Goal: Transaction & Acquisition: Purchase product/service

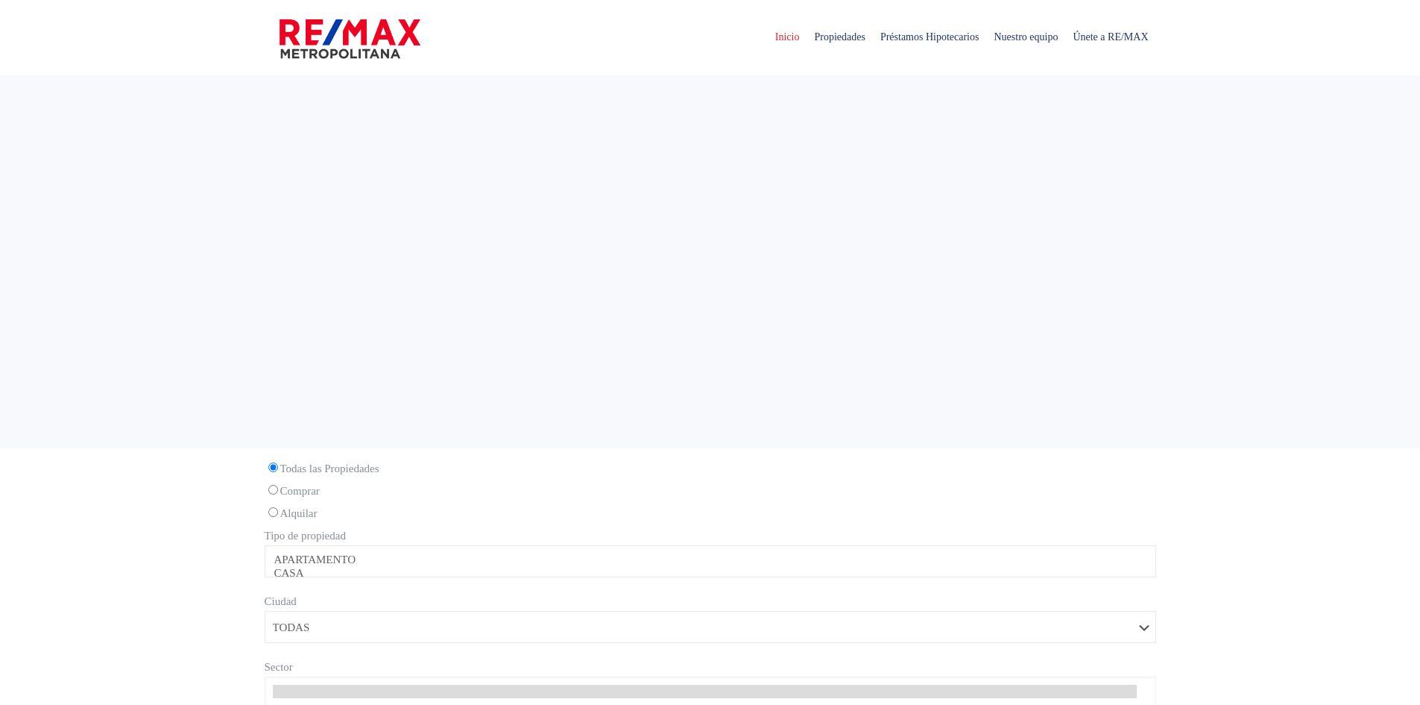
select select
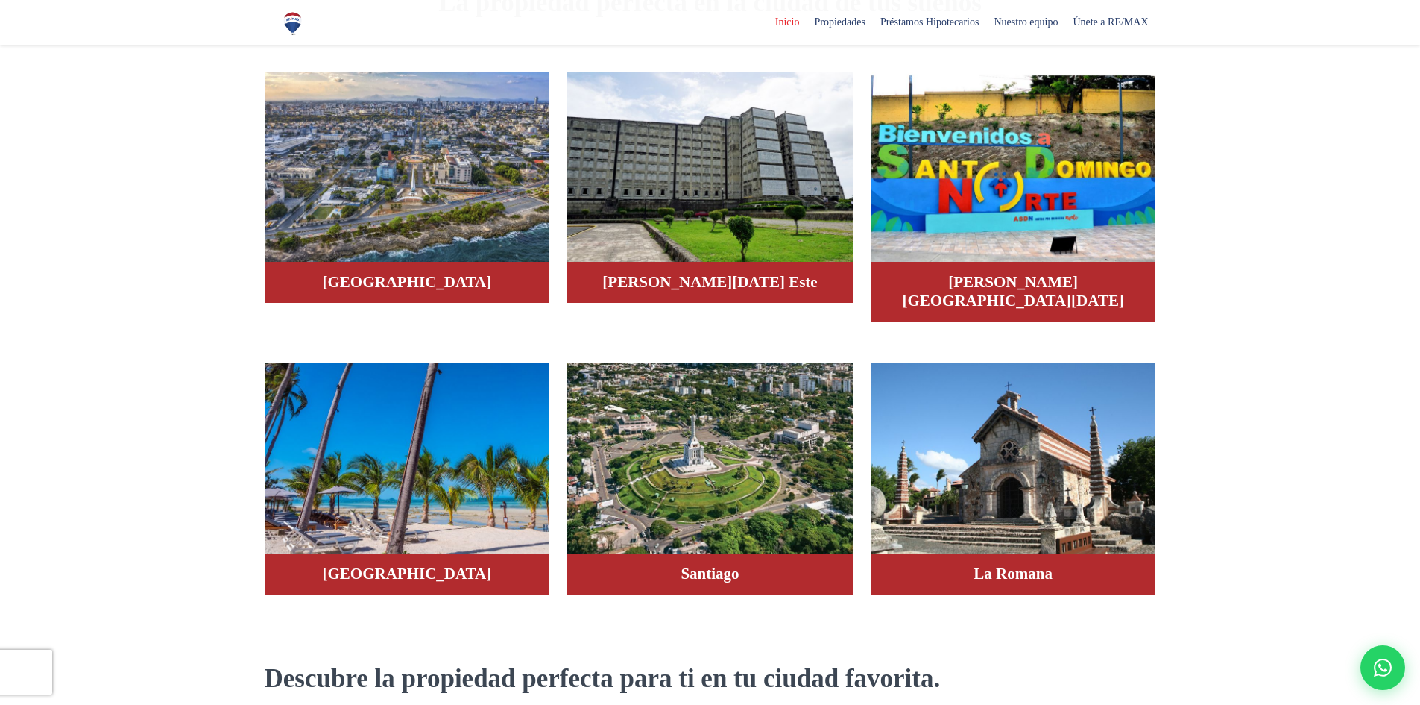
scroll to position [895, 0]
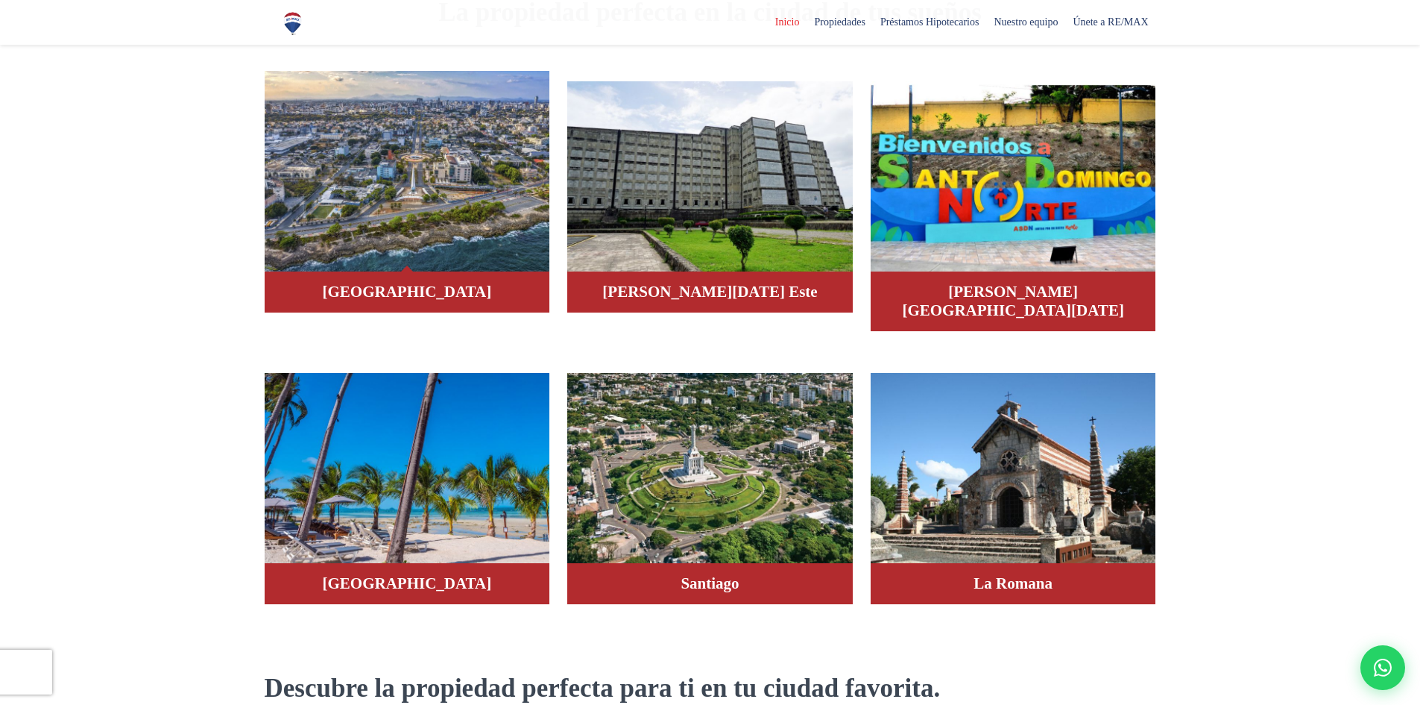
click at [400, 229] on img at bounding box center [408, 171] width 286 height 201
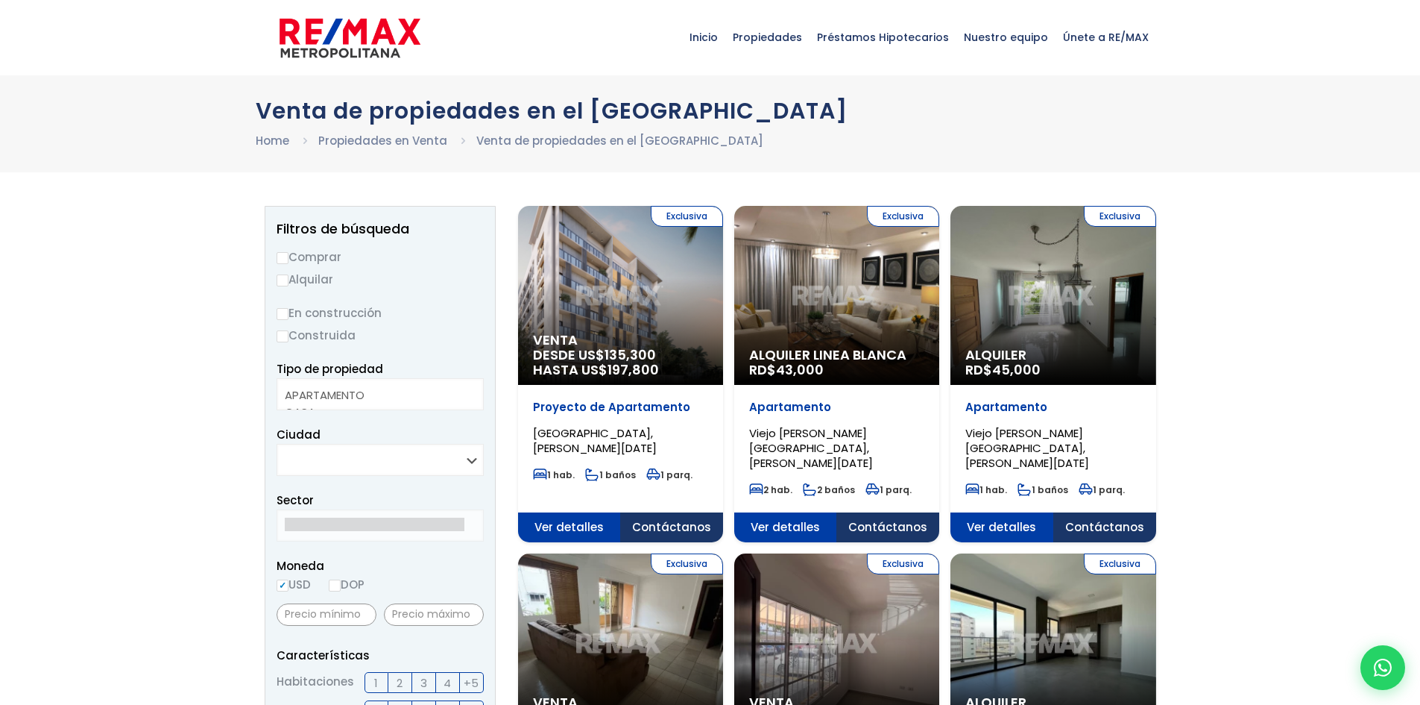
select select
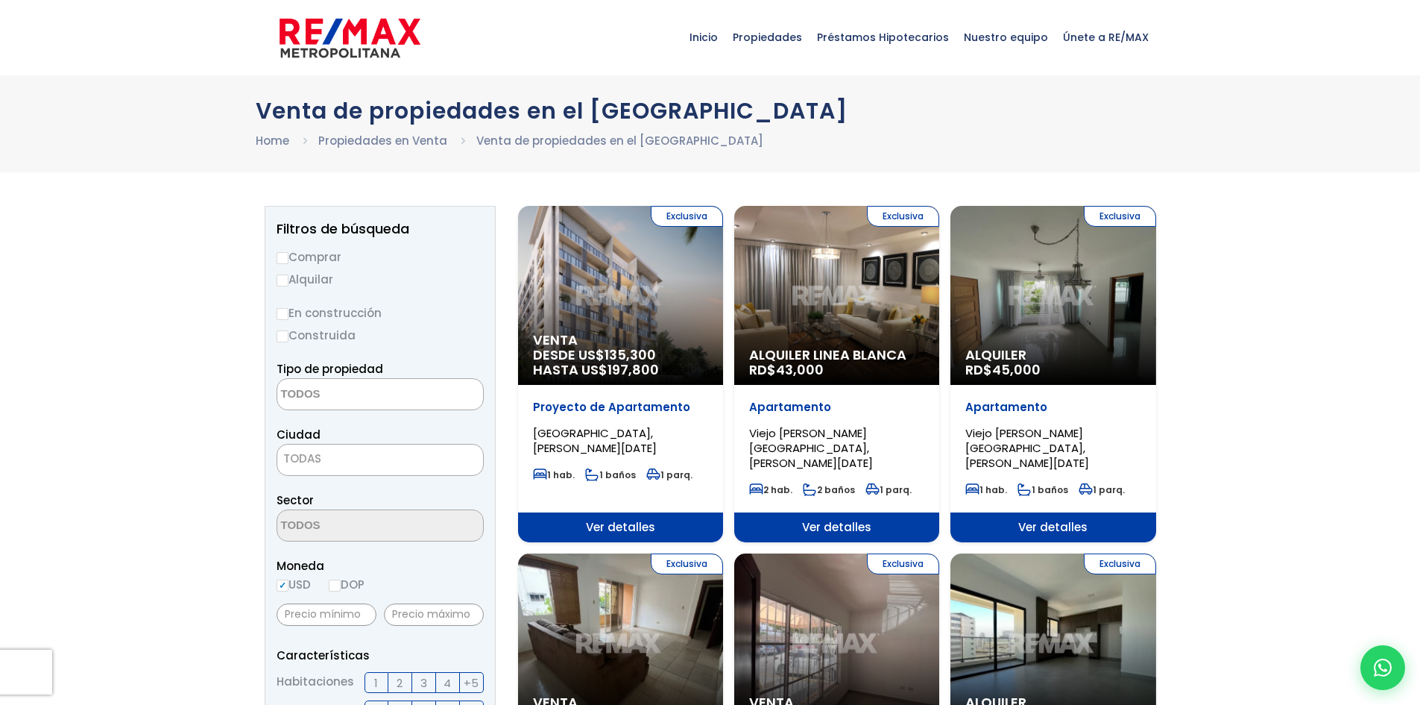
click at [283, 260] on input "Comprar" at bounding box center [283, 258] width 12 height 12
radio input "true"
click at [371, 401] on textarea "Search" at bounding box center [349, 395] width 145 height 32
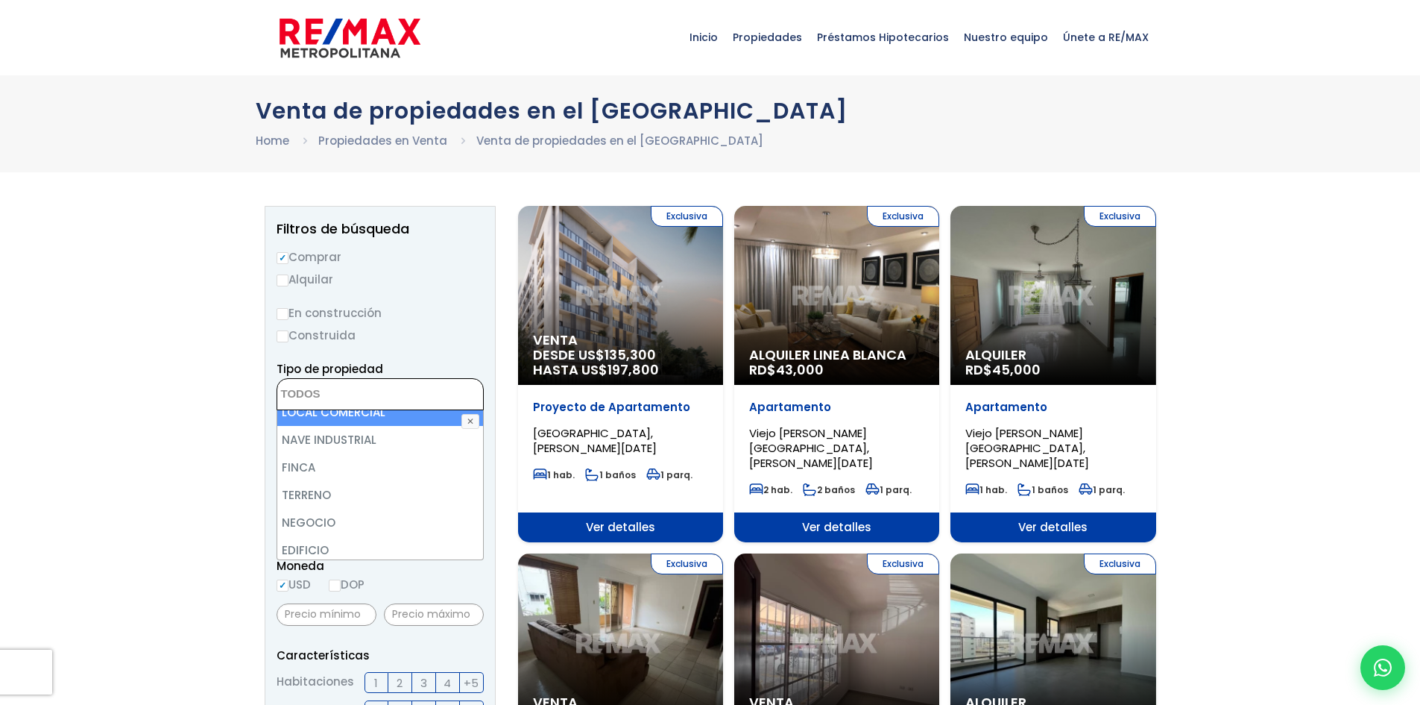
scroll to position [78, 0]
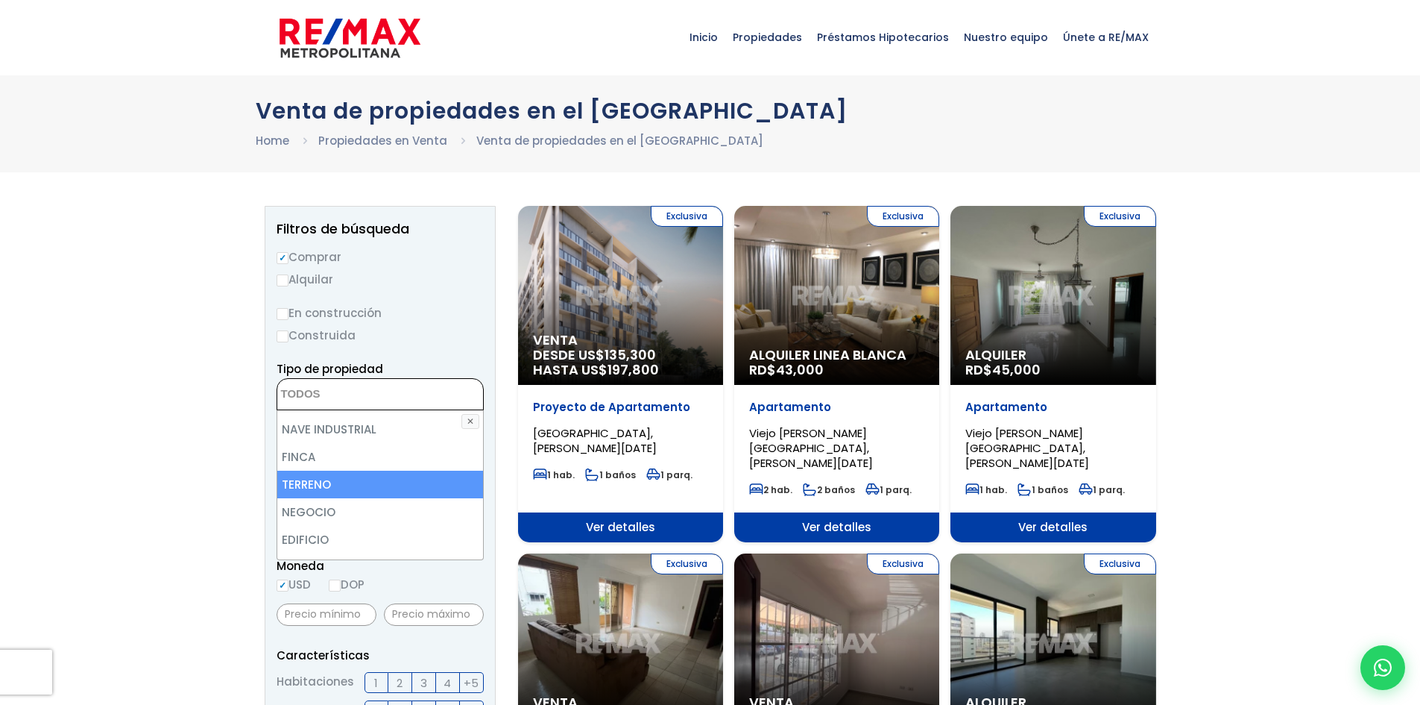
click at [338, 482] on li "TERRENO" at bounding box center [380, 484] width 206 height 28
select select "land"
click at [338, 482] on li "TERRENO" at bounding box center [380, 484] width 206 height 28
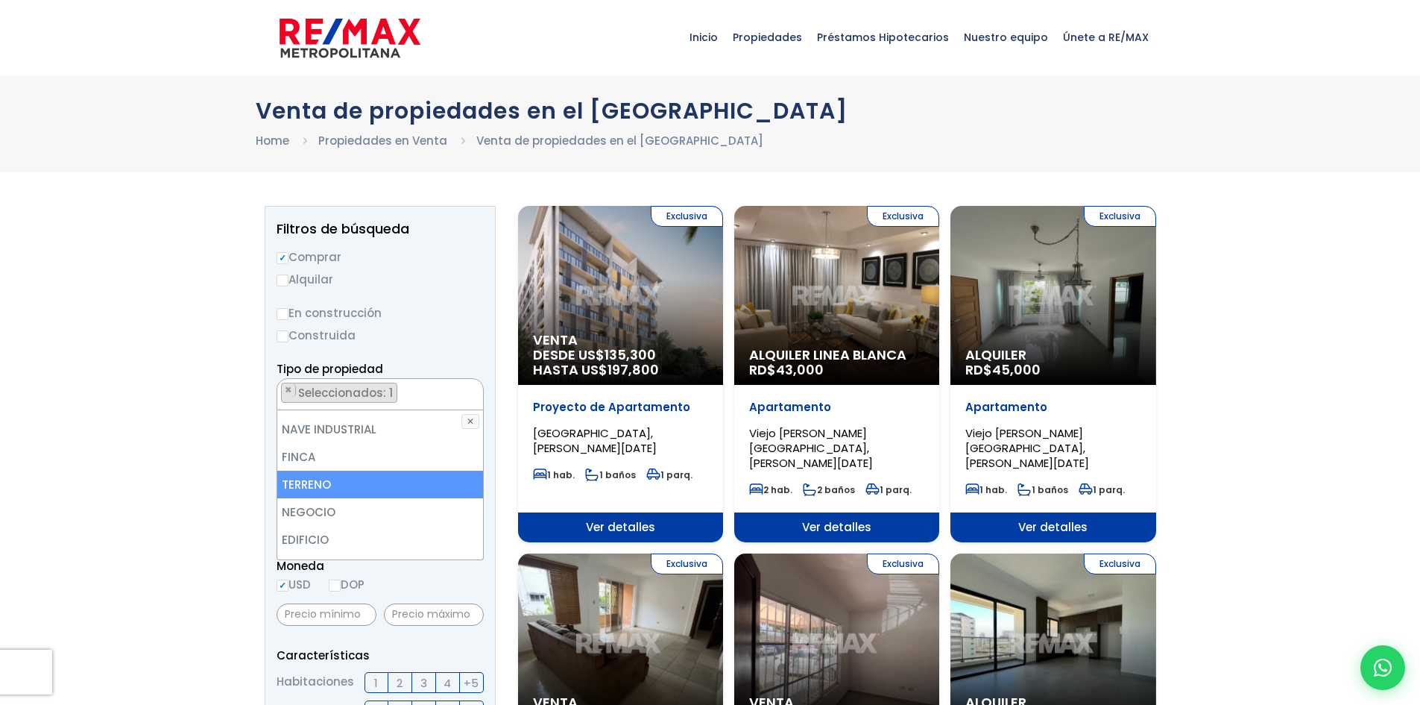
select select "land"
click at [338, 482] on li "TERRENO" at bounding box center [380, 484] width 206 height 28
click at [314, 483] on li "TERRENO" at bounding box center [380, 484] width 206 height 28
select select "land"
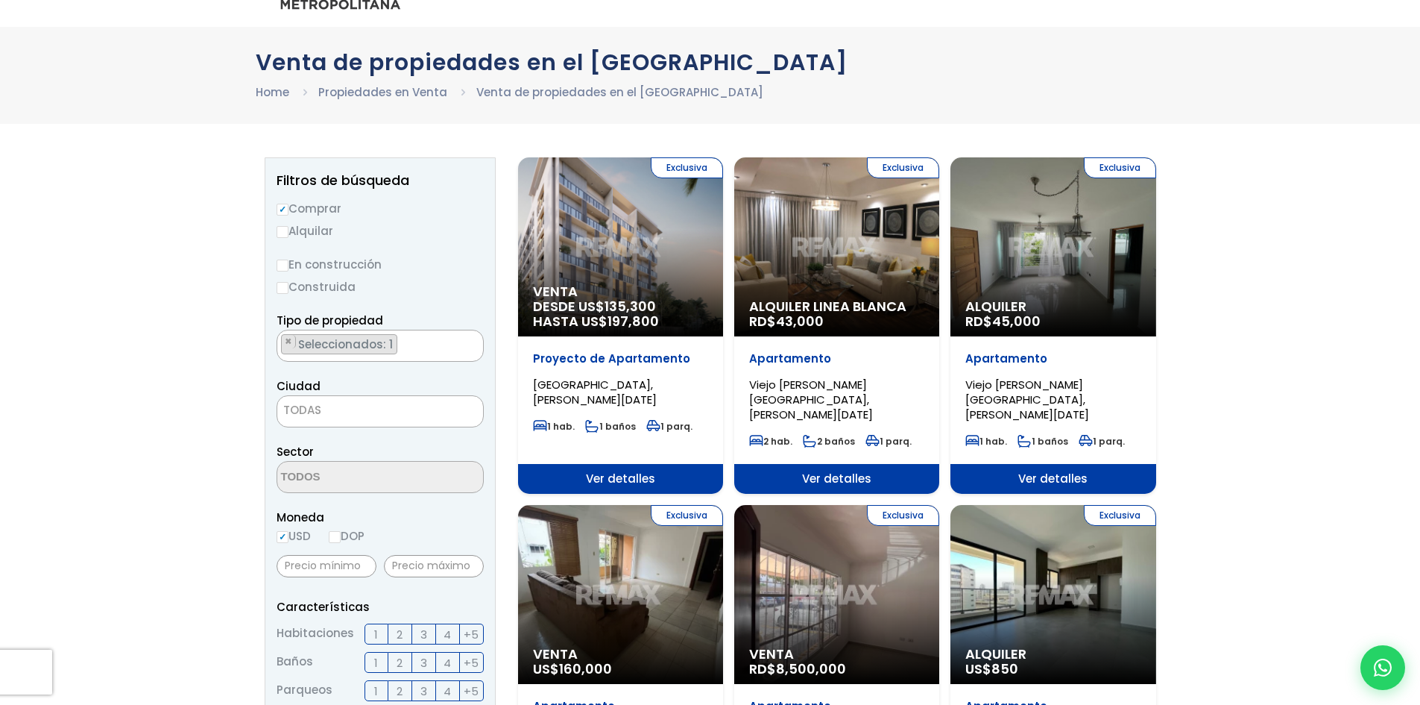
scroll to position [75, 0]
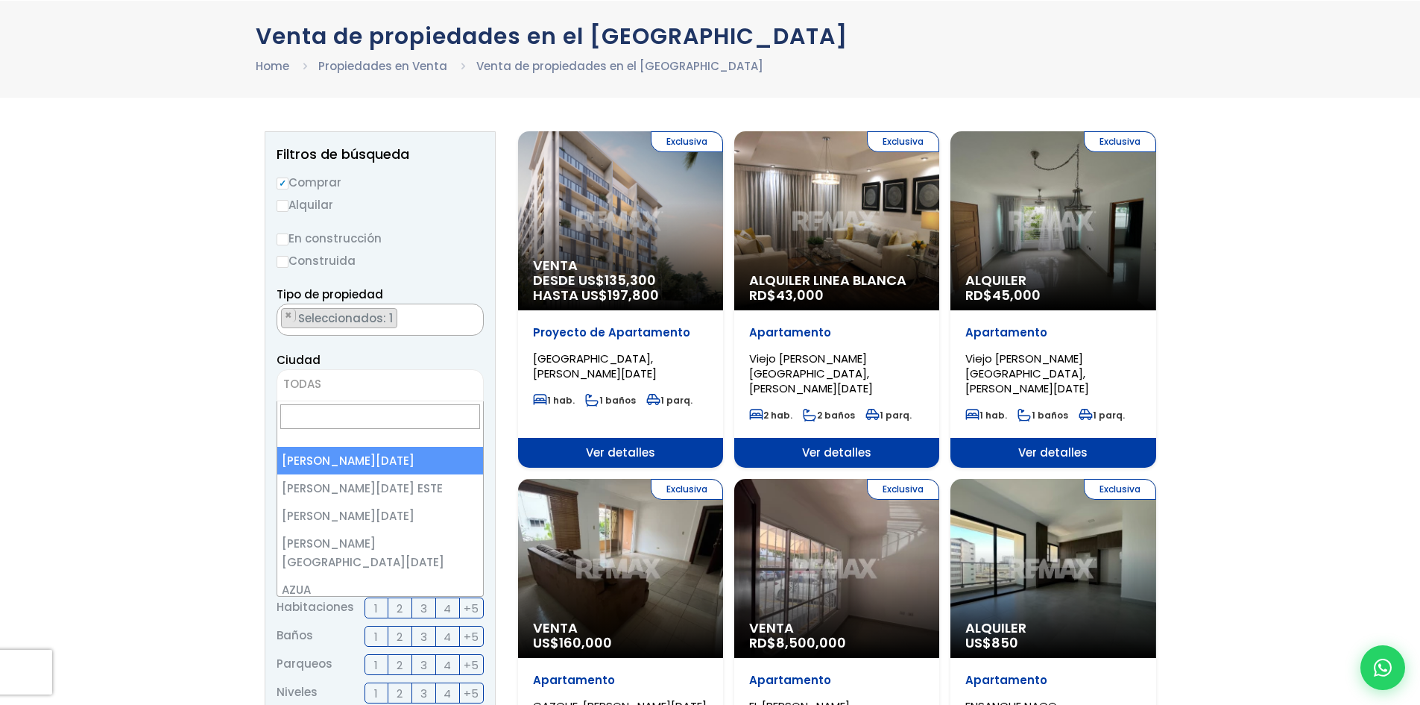
click at [326, 378] on span "TODAS" at bounding box center [380, 384] width 206 height 21
select select "1"
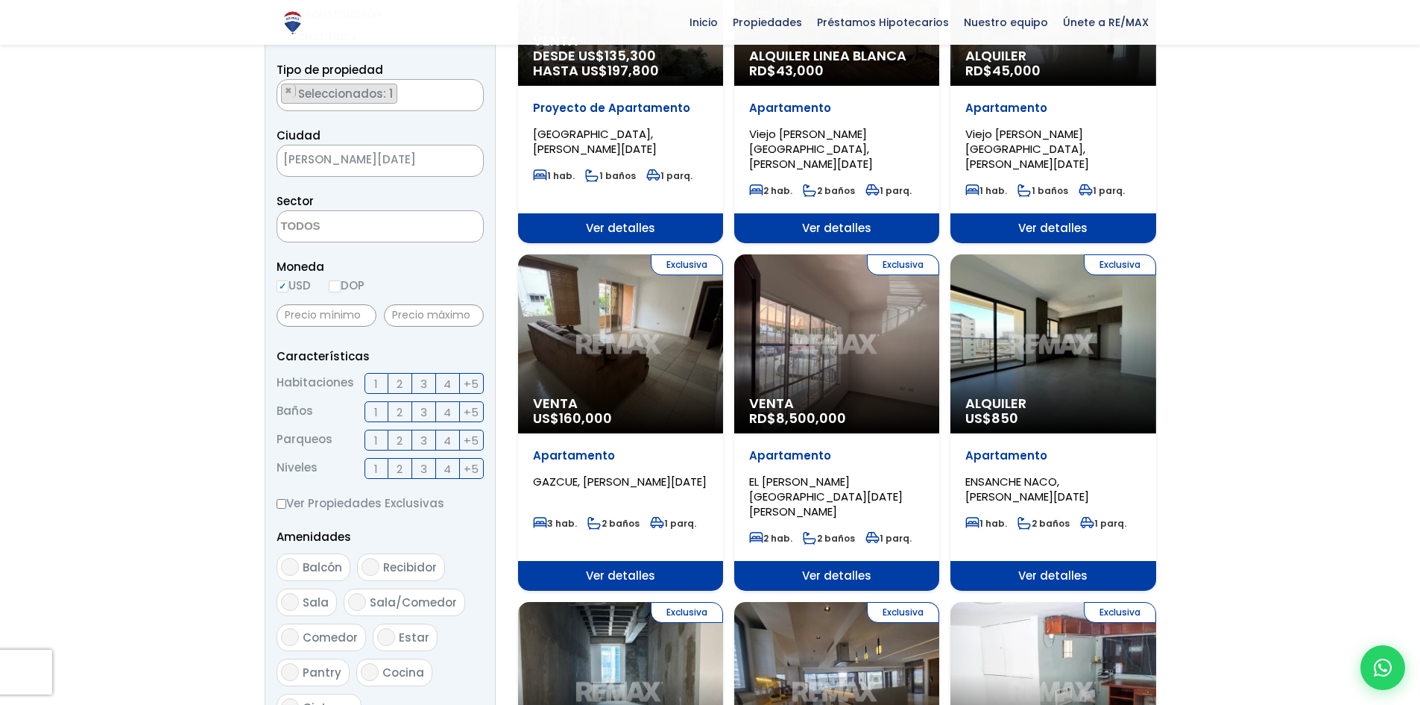
scroll to position [671, 0]
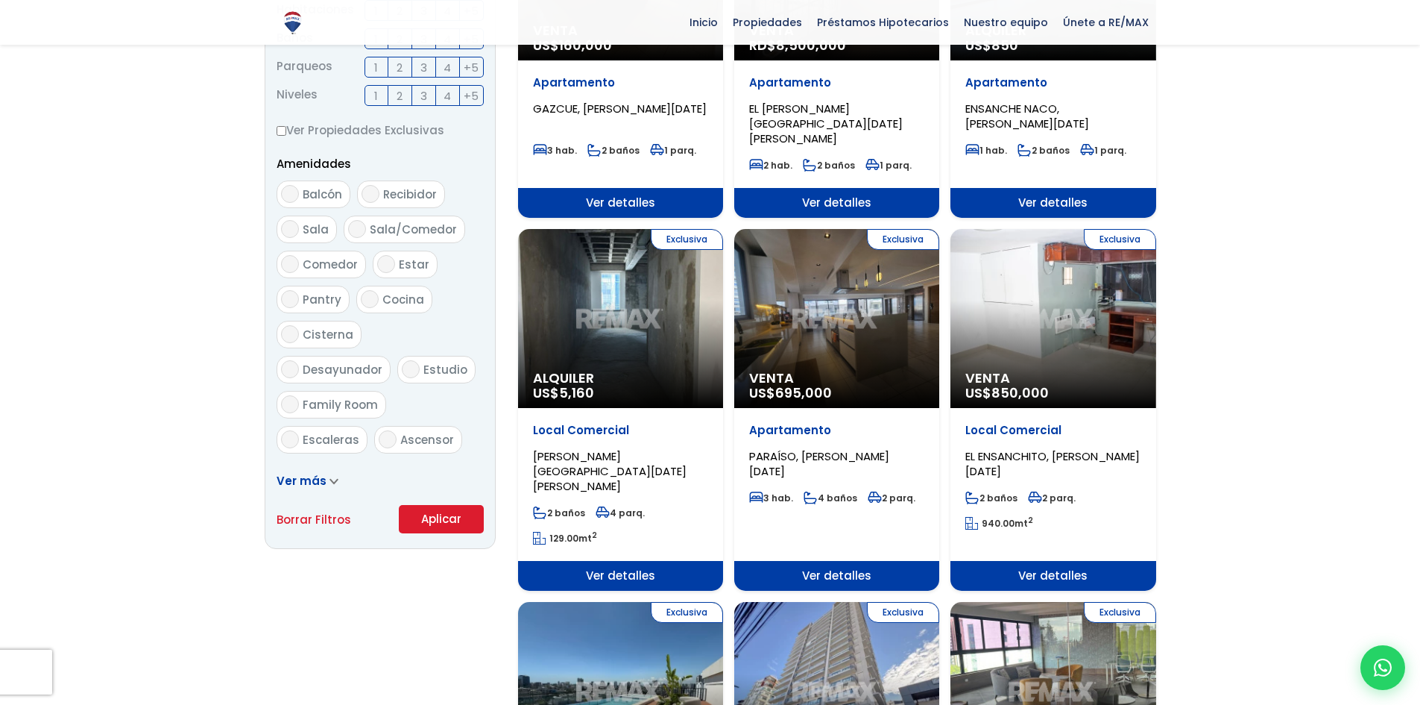
click at [436, 517] on button "Aplicar" at bounding box center [441, 519] width 85 height 28
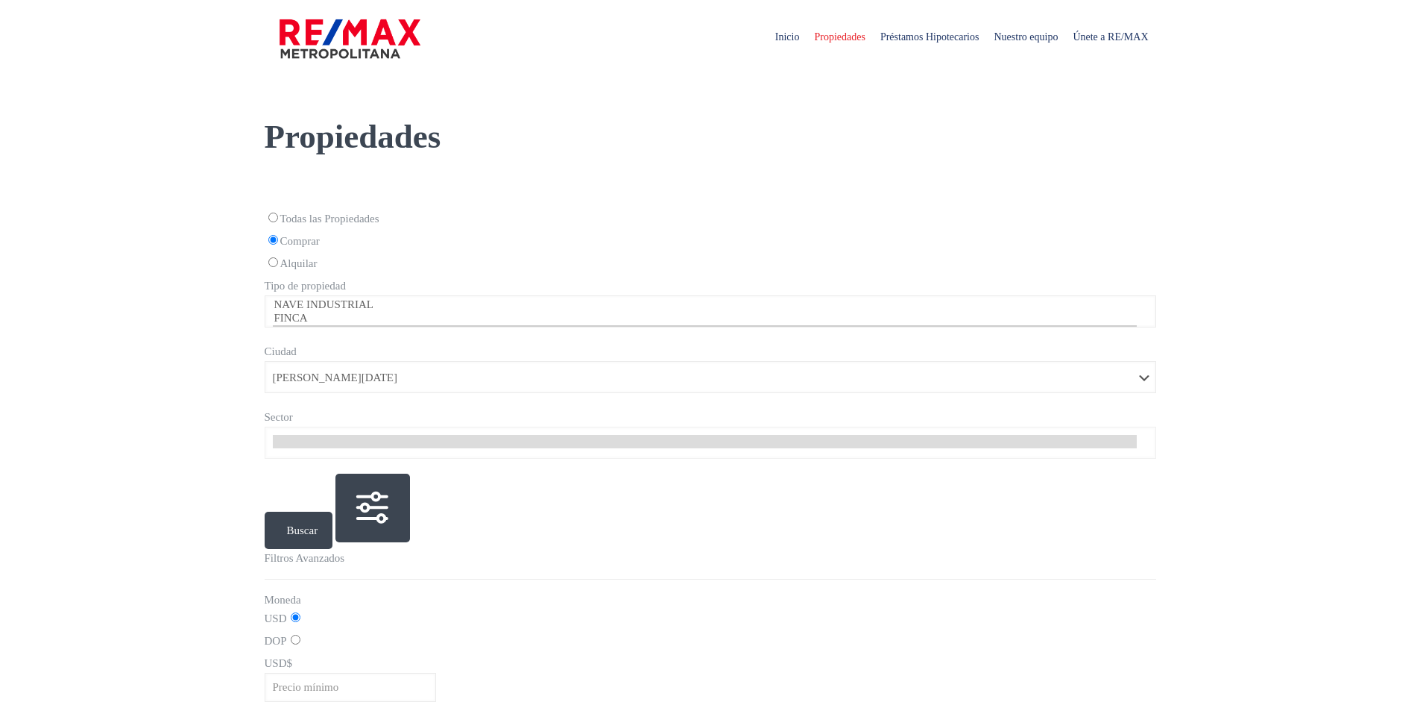
select select "1"
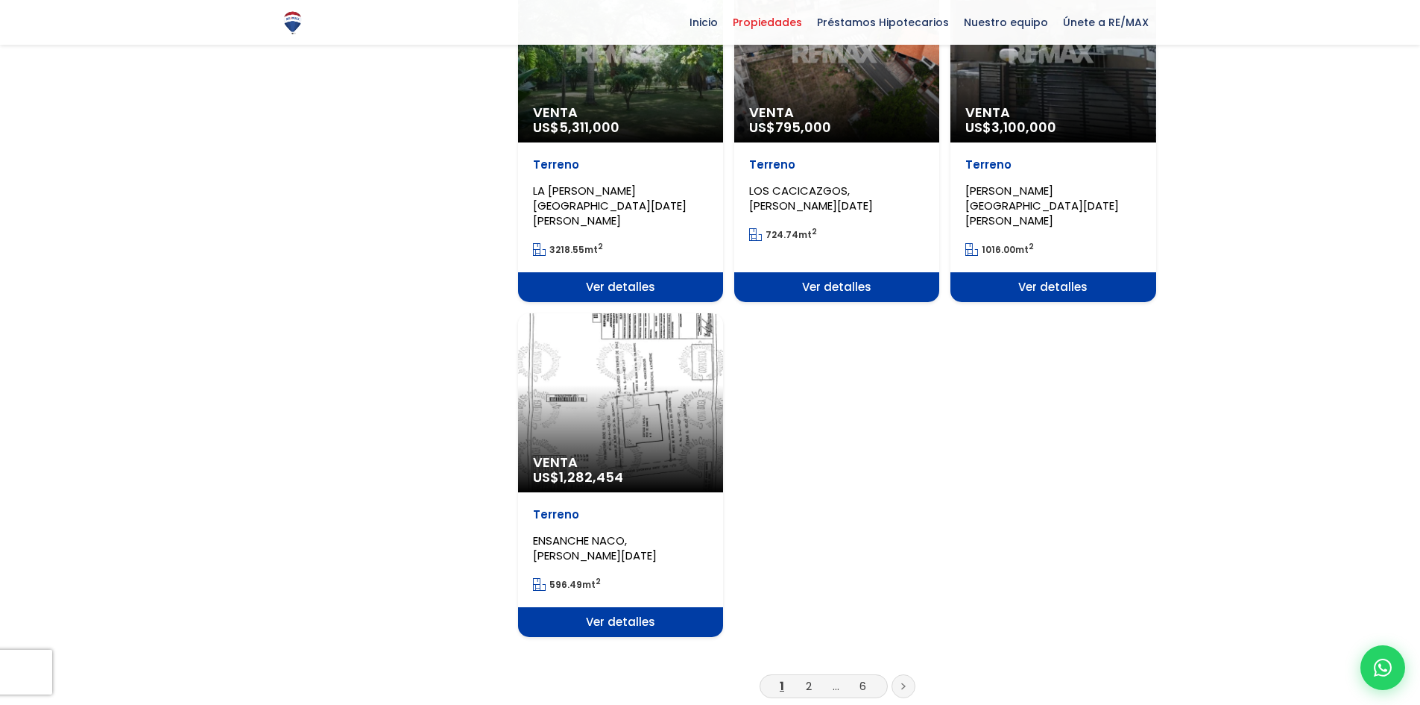
scroll to position [1640, 0]
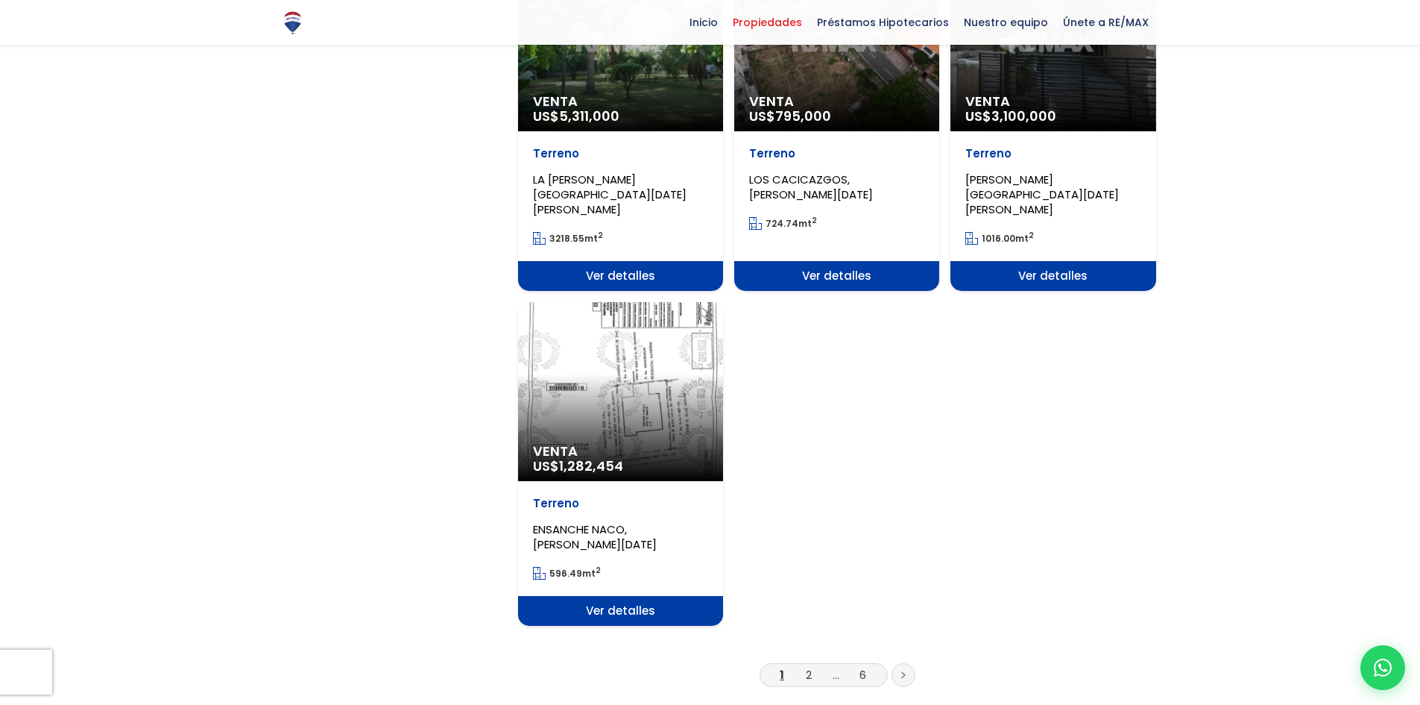
click at [905, 671] on icon at bounding box center [903, 674] width 4 height 7
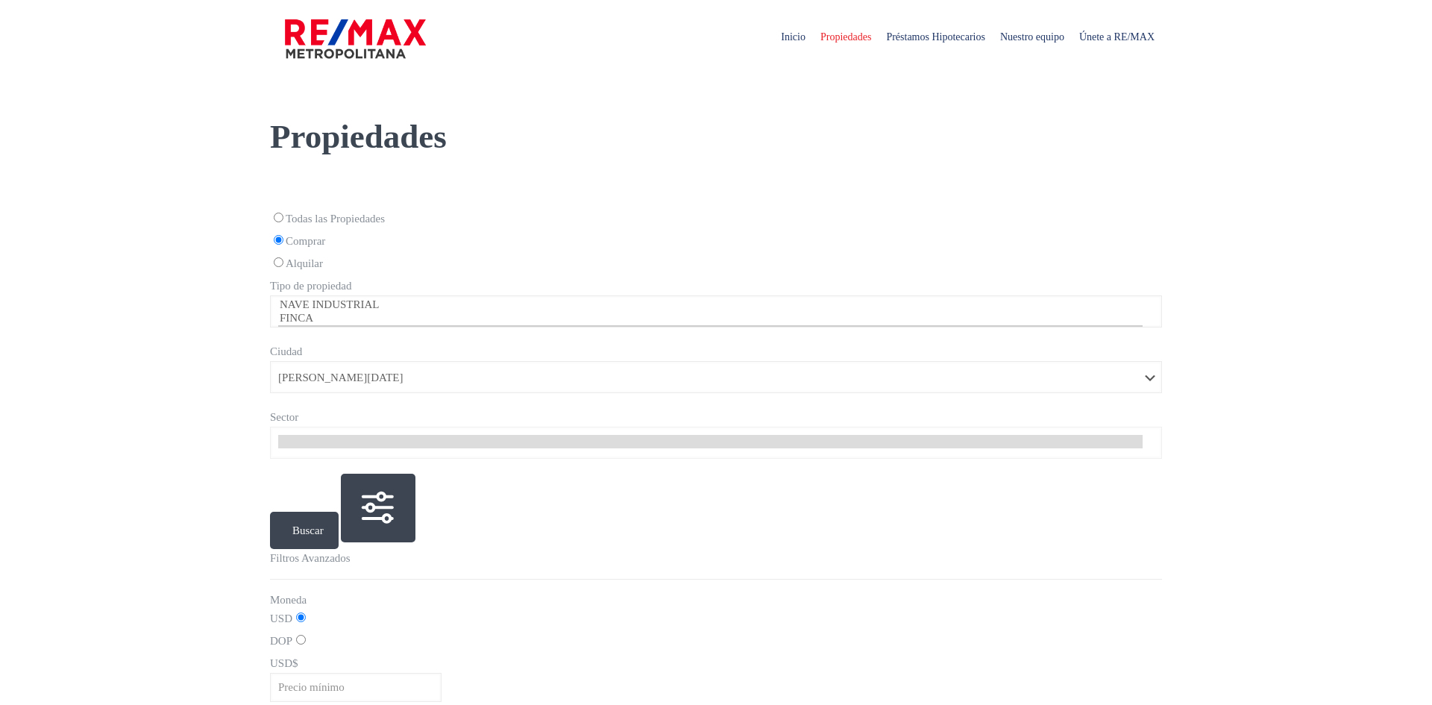
select select "1"
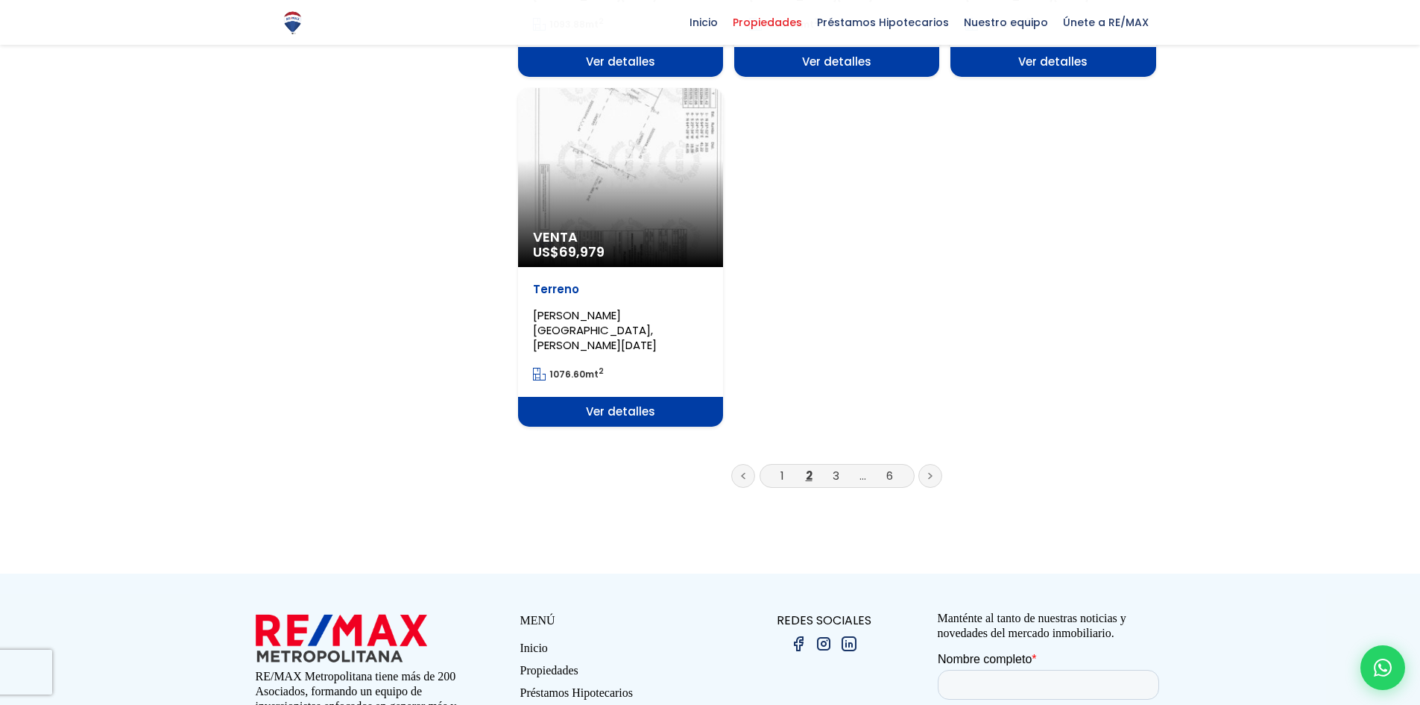
scroll to position [1939, 0]
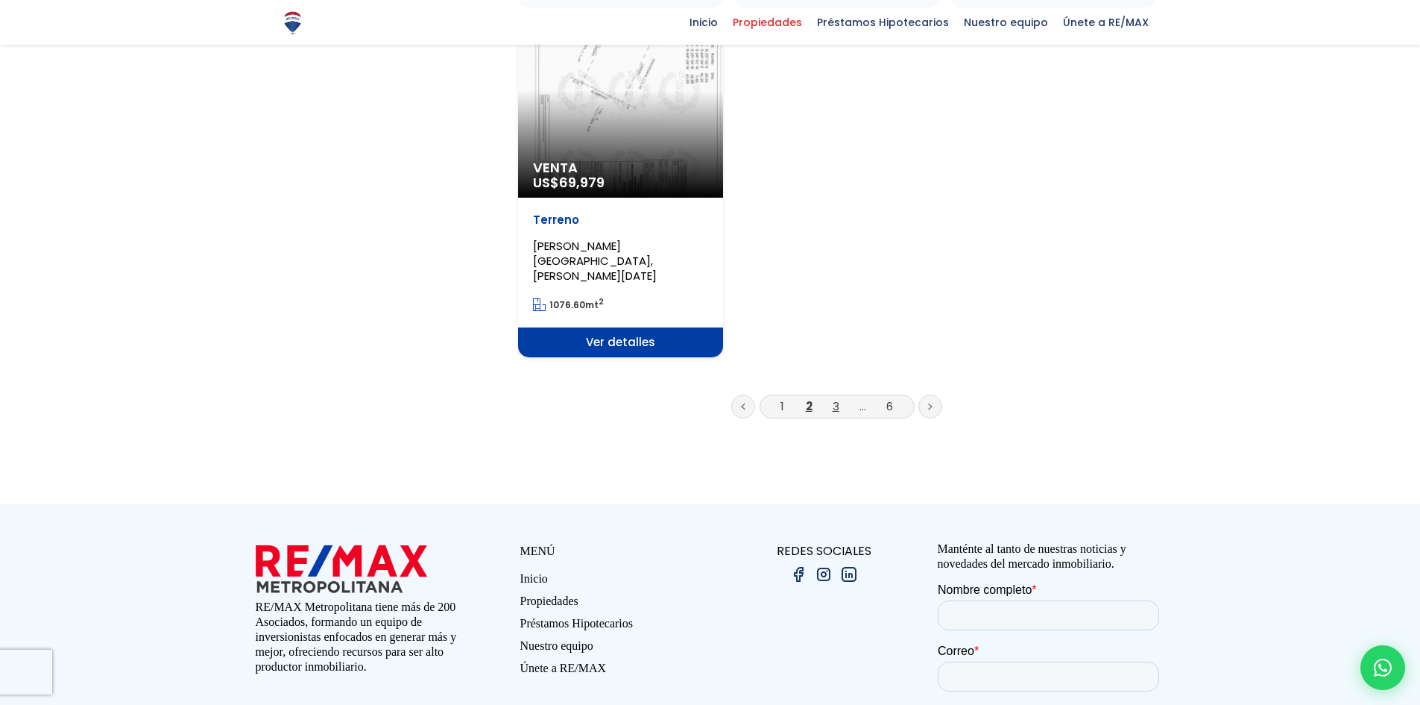
click at [837, 398] on link "3" at bounding box center [836, 406] width 7 height 16
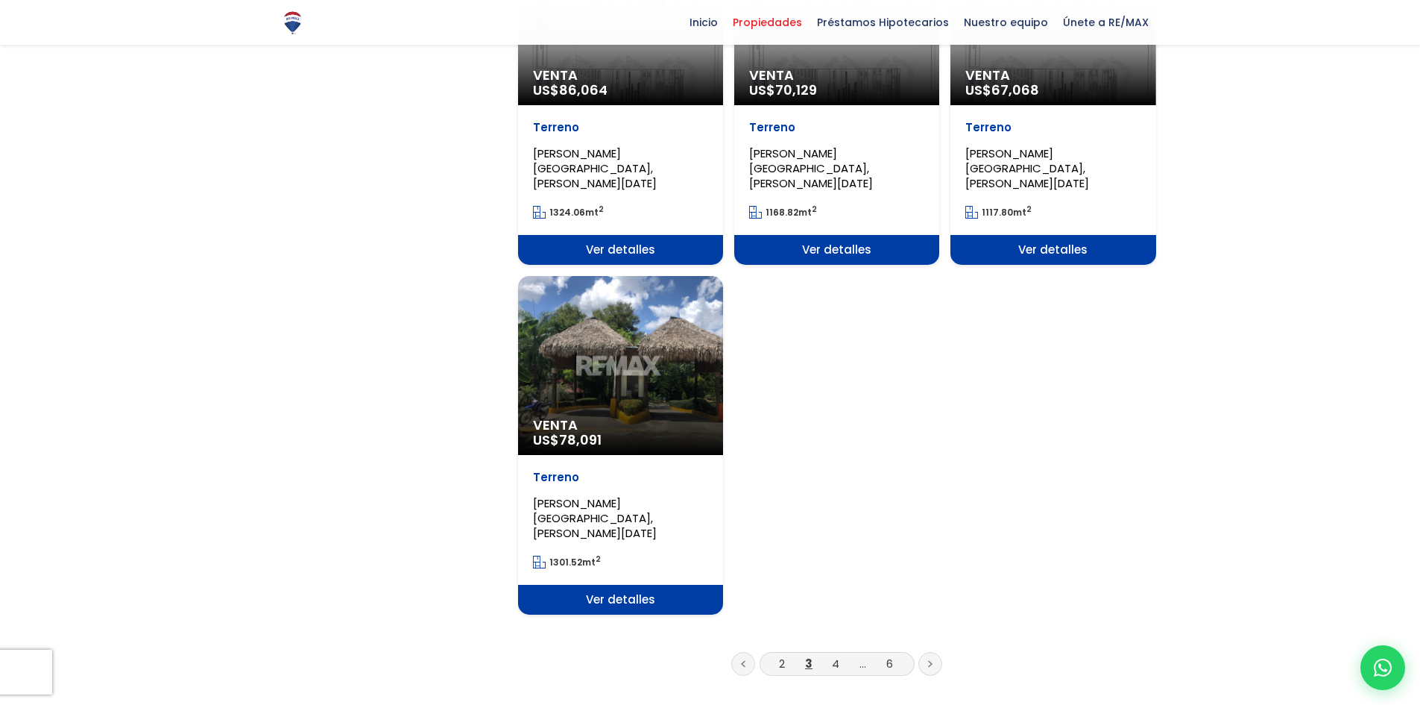
scroll to position [1864, 0]
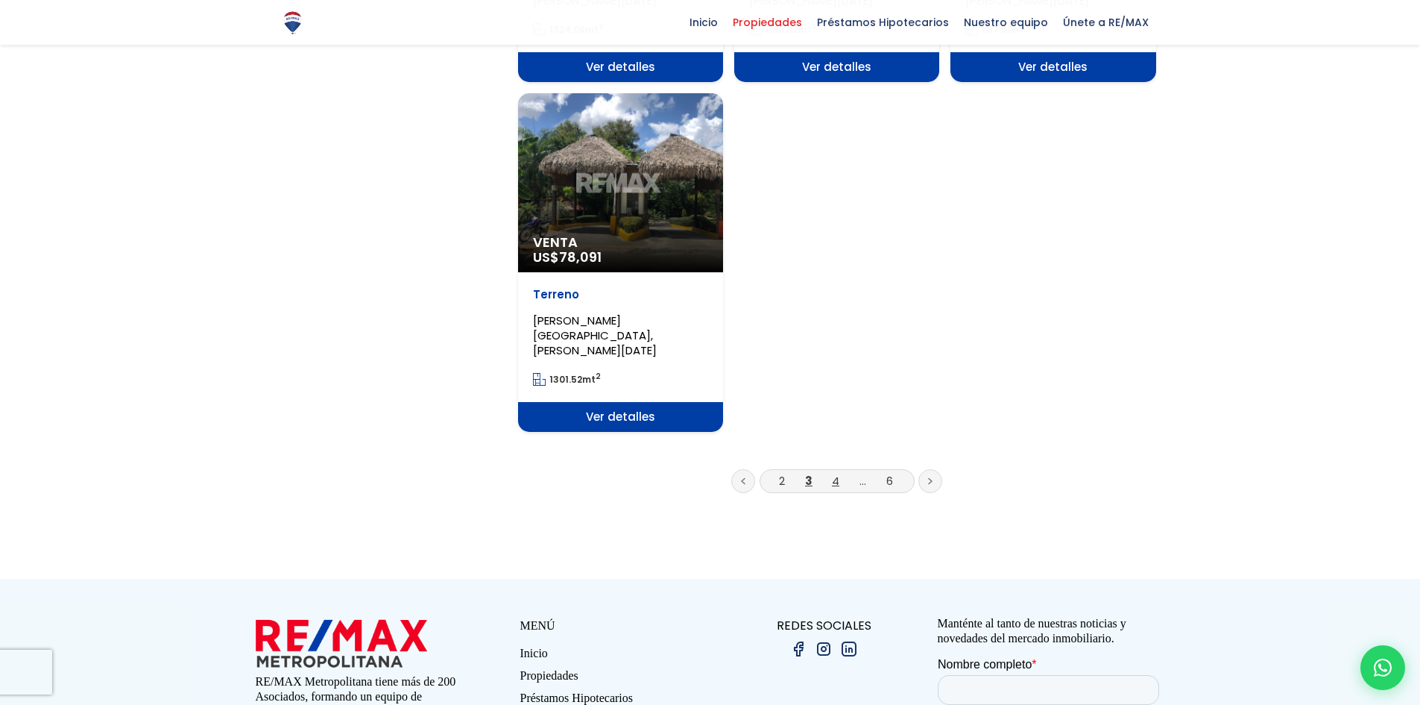
click at [838, 473] on link "4" at bounding box center [835, 481] width 7 height 16
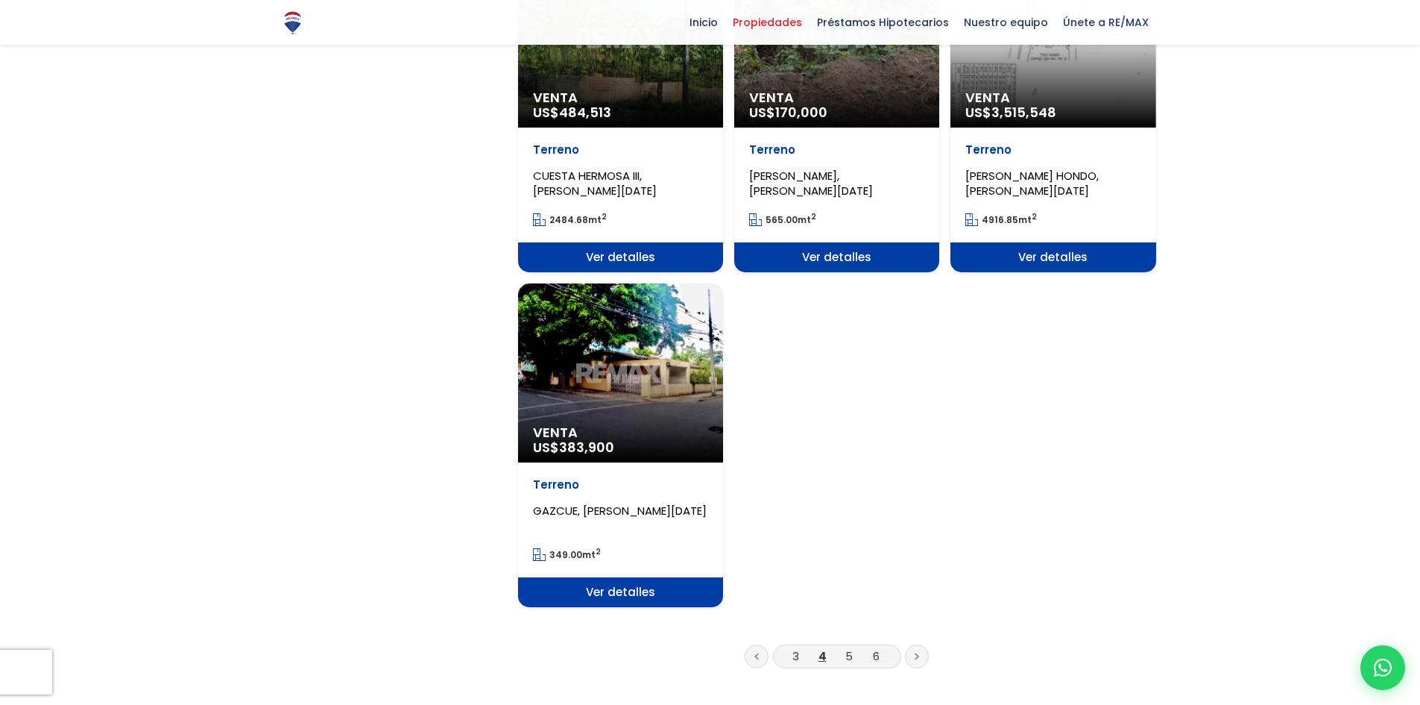
scroll to position [1640, 0]
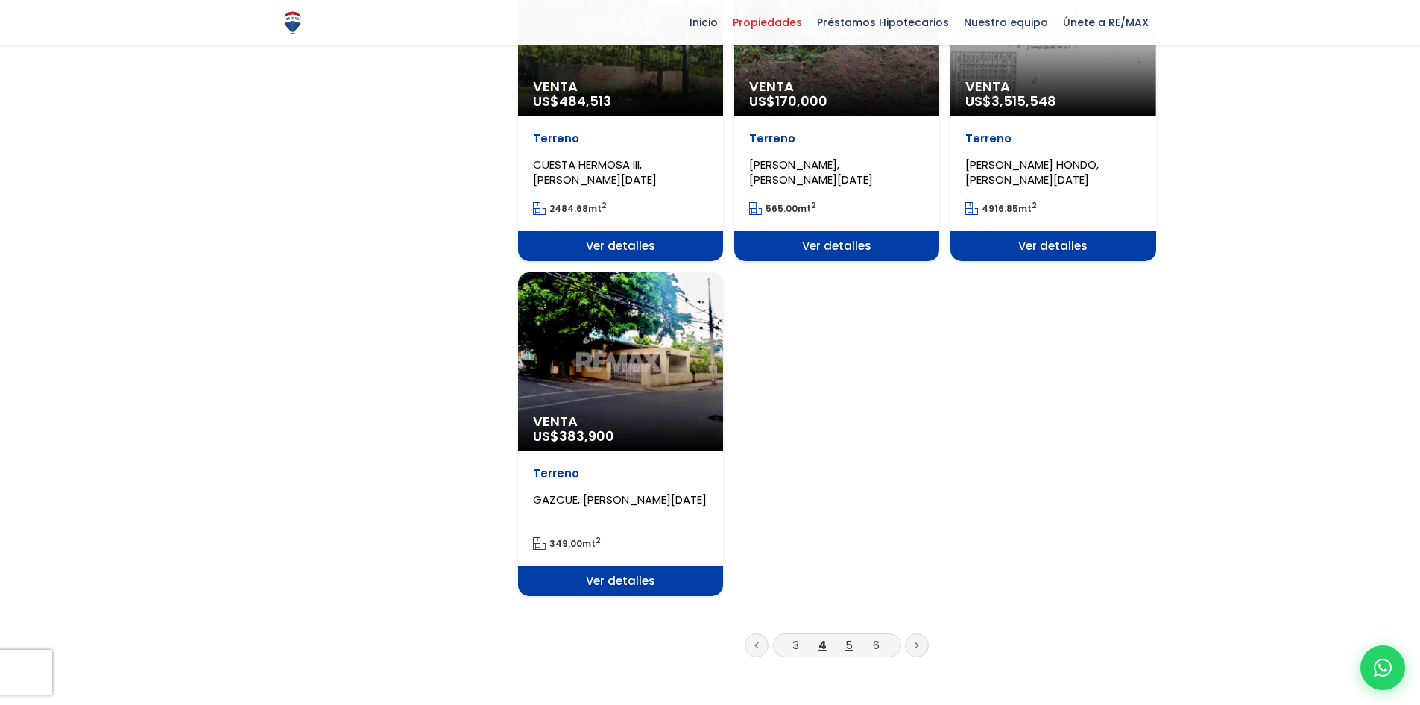
click at [851, 637] on link "5" at bounding box center [849, 645] width 7 height 16
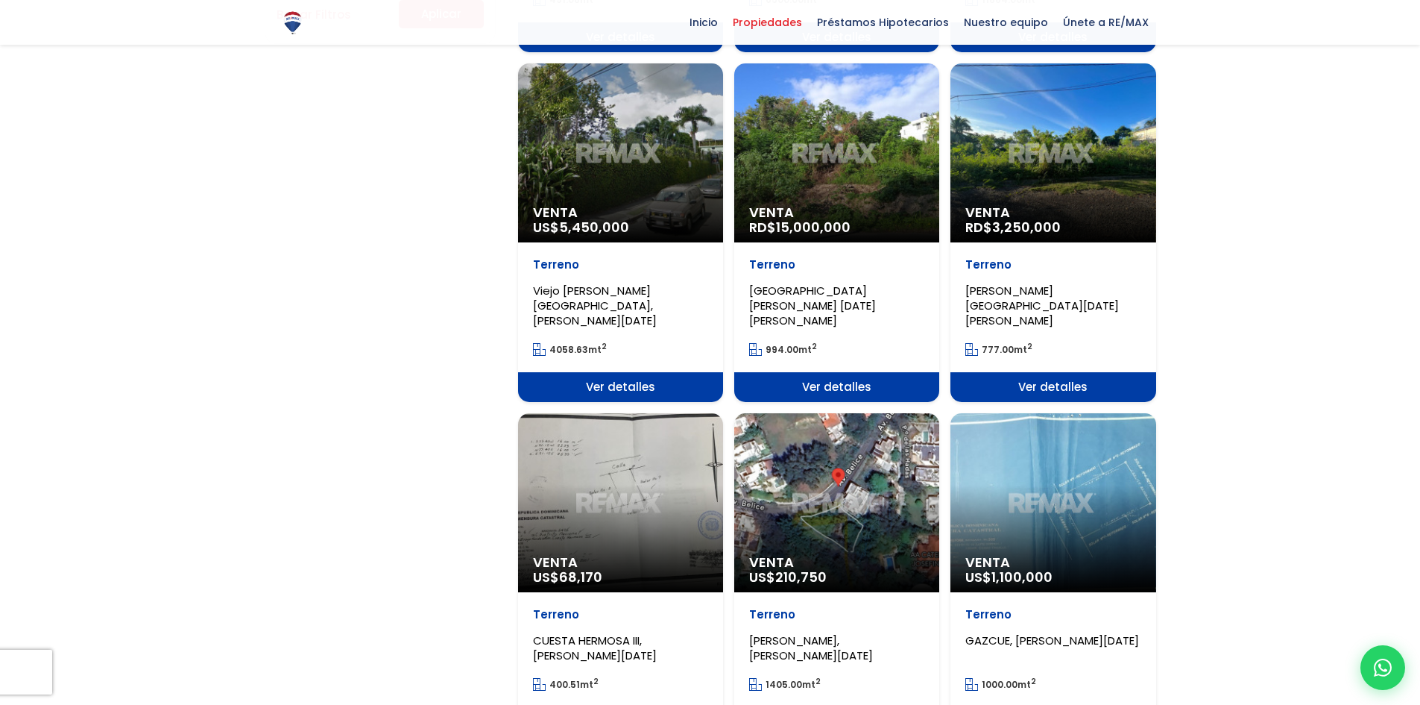
scroll to position [1268, 0]
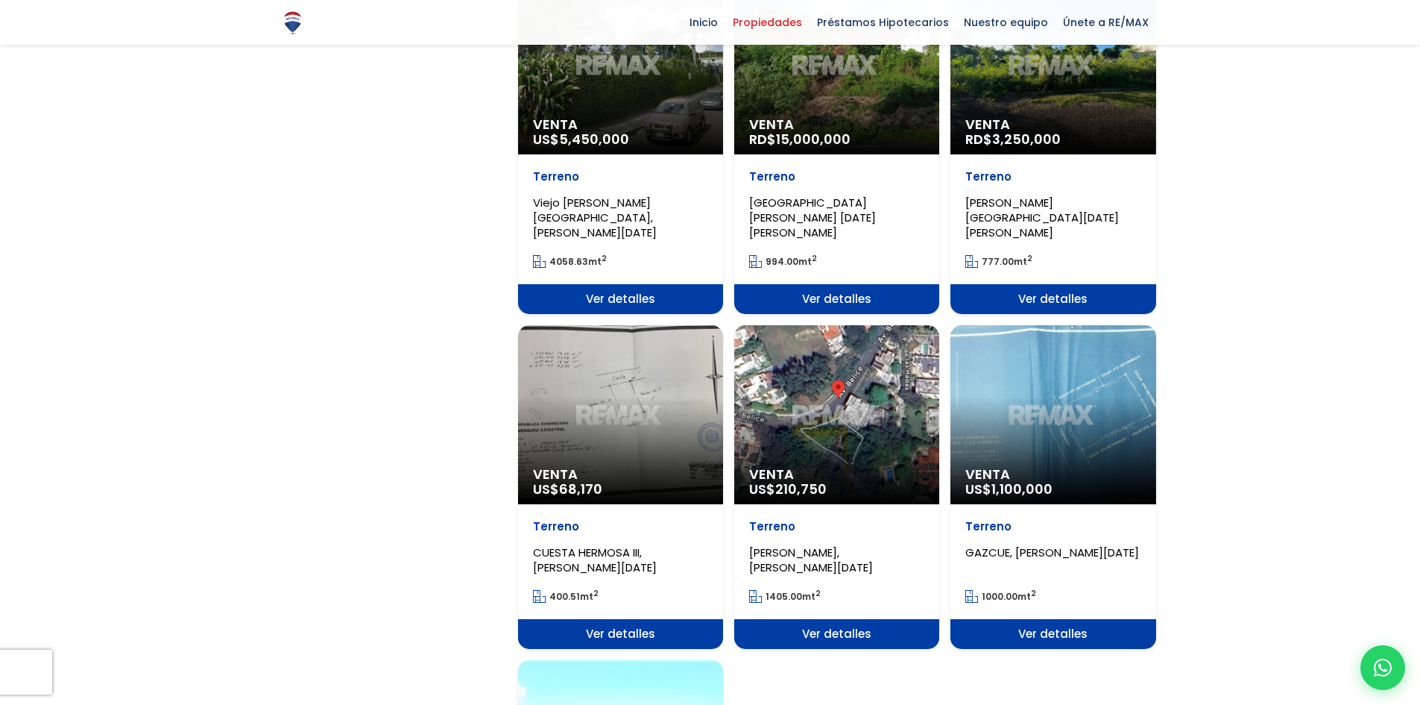
click at [796, 415] on div "Venta US$ 210,750" at bounding box center [836, 414] width 205 height 179
click at [789, 544] on span "ISABEL VILLAS, SANTO DOMINGO DE GUZMÁN" at bounding box center [811, 559] width 124 height 31
click at [793, 479] on span "210,750" at bounding box center [800, 488] width 51 height 19
click at [819, 619] on span "Ver detalles" at bounding box center [836, 634] width 205 height 30
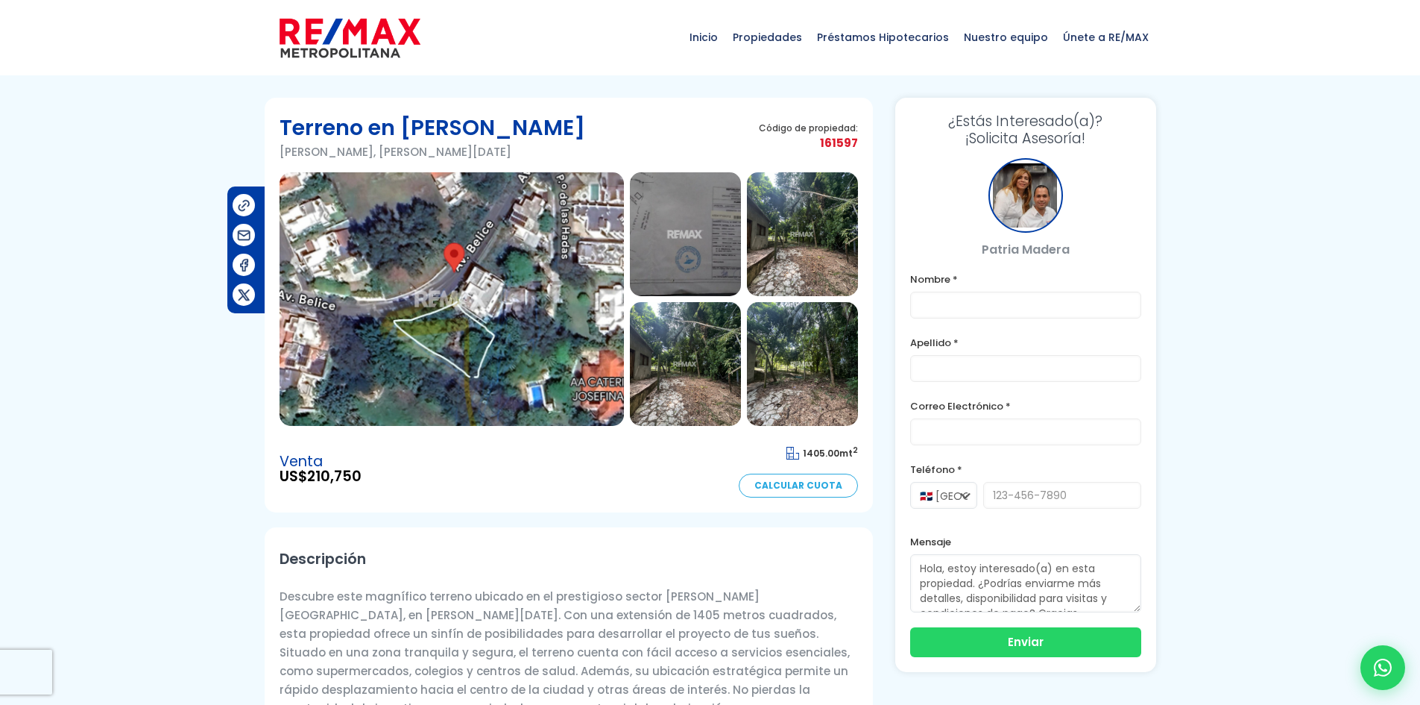
click at [676, 236] on img at bounding box center [685, 234] width 111 height 124
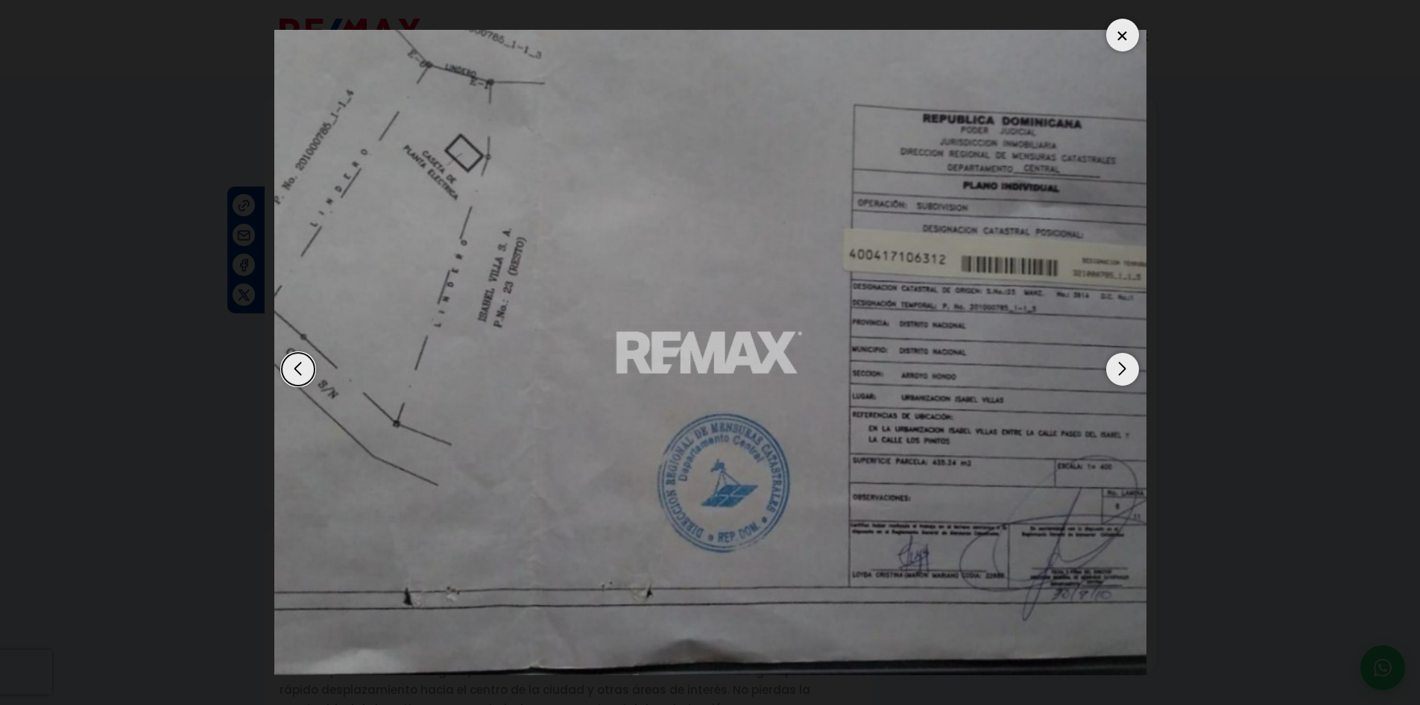
click at [1126, 43] on div at bounding box center [1122, 35] width 33 height 33
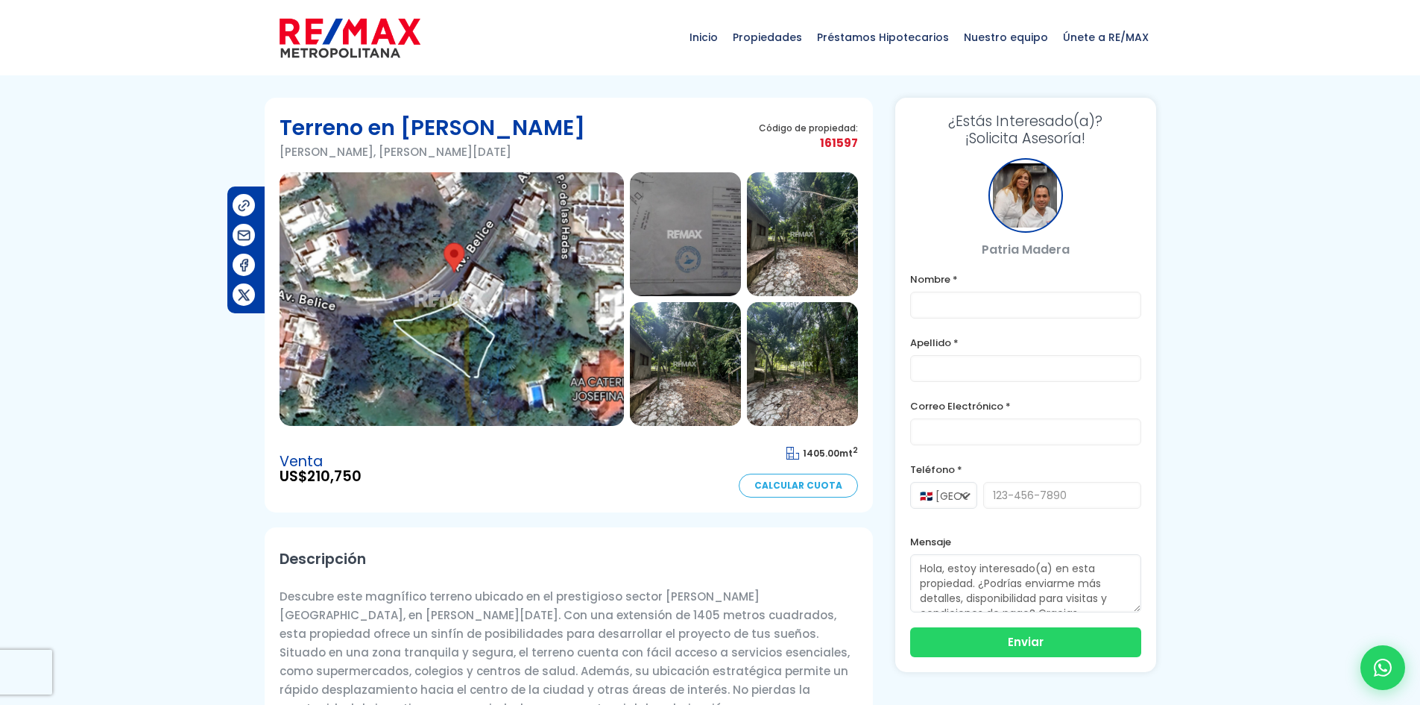
click at [789, 245] on img at bounding box center [802, 234] width 111 height 124
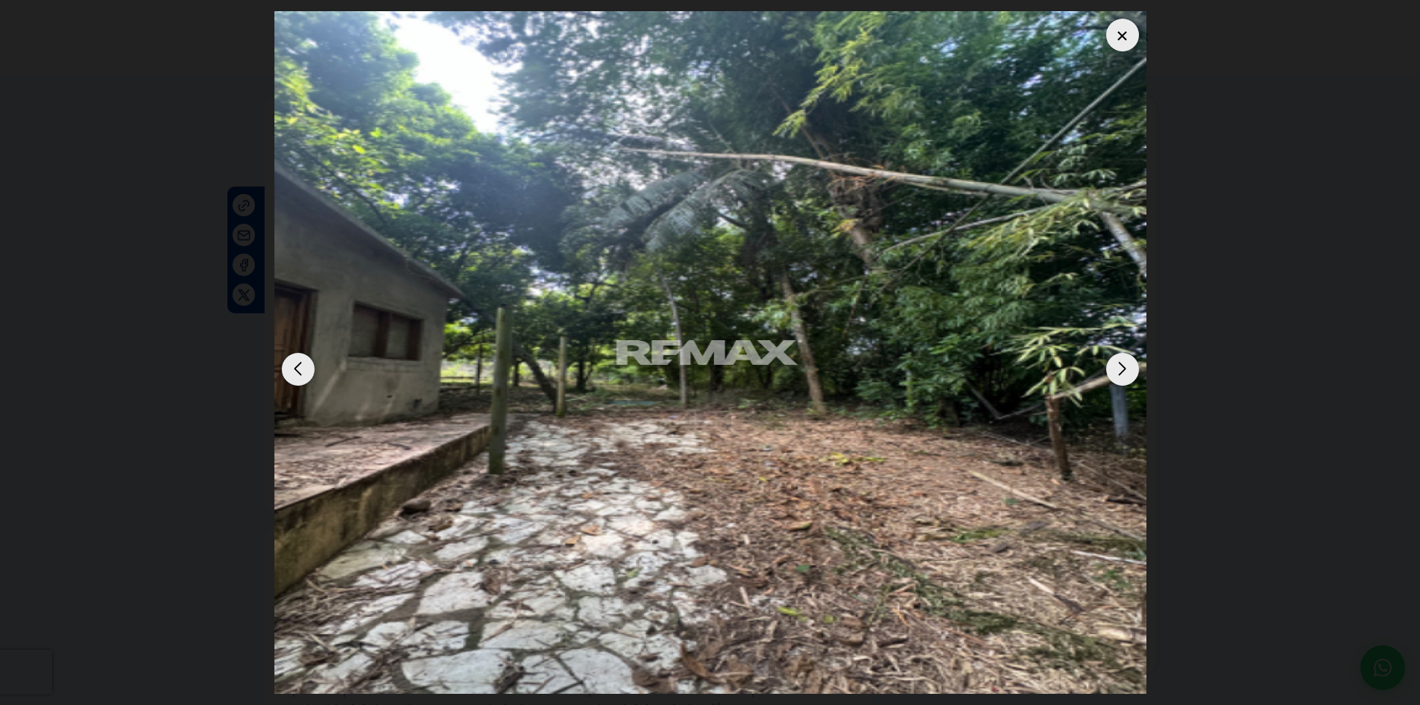
click at [1128, 372] on div "Next slide" at bounding box center [1122, 369] width 33 height 33
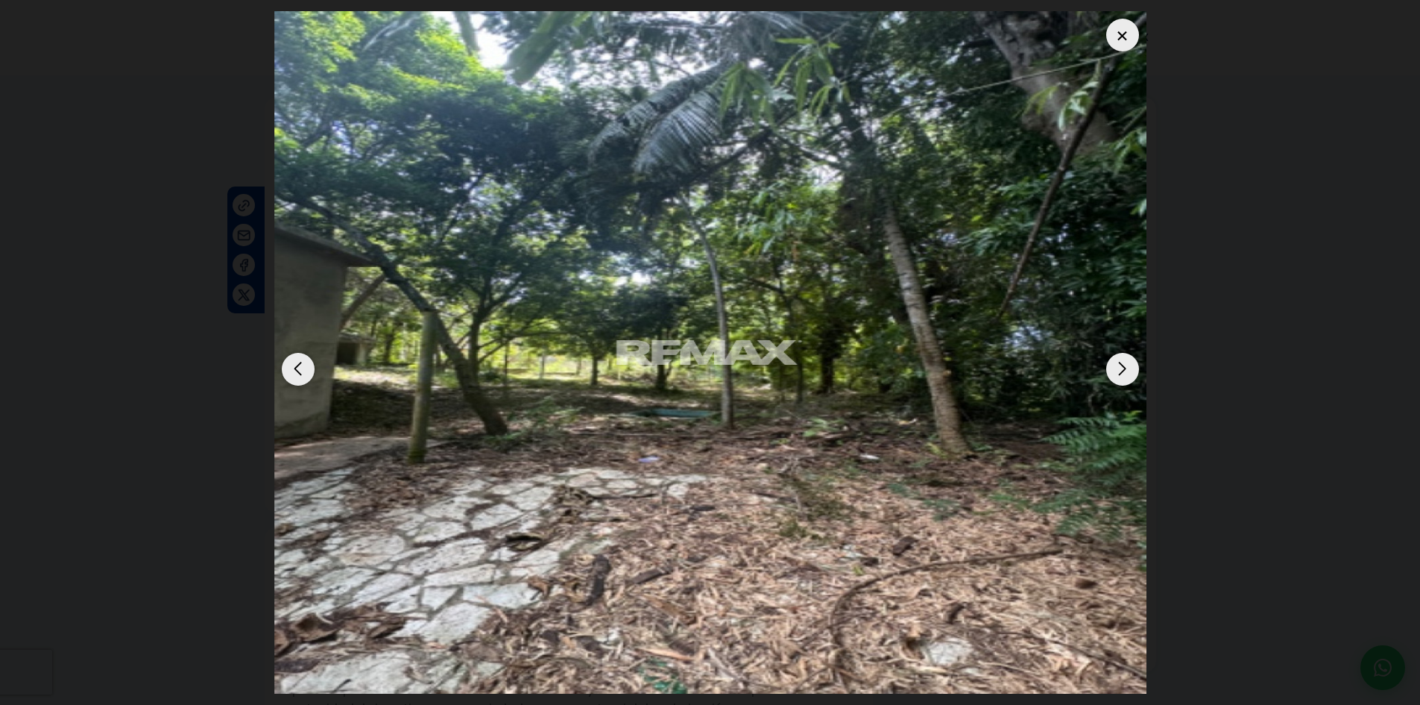
click at [1128, 372] on div "Next slide" at bounding box center [1122, 369] width 33 height 33
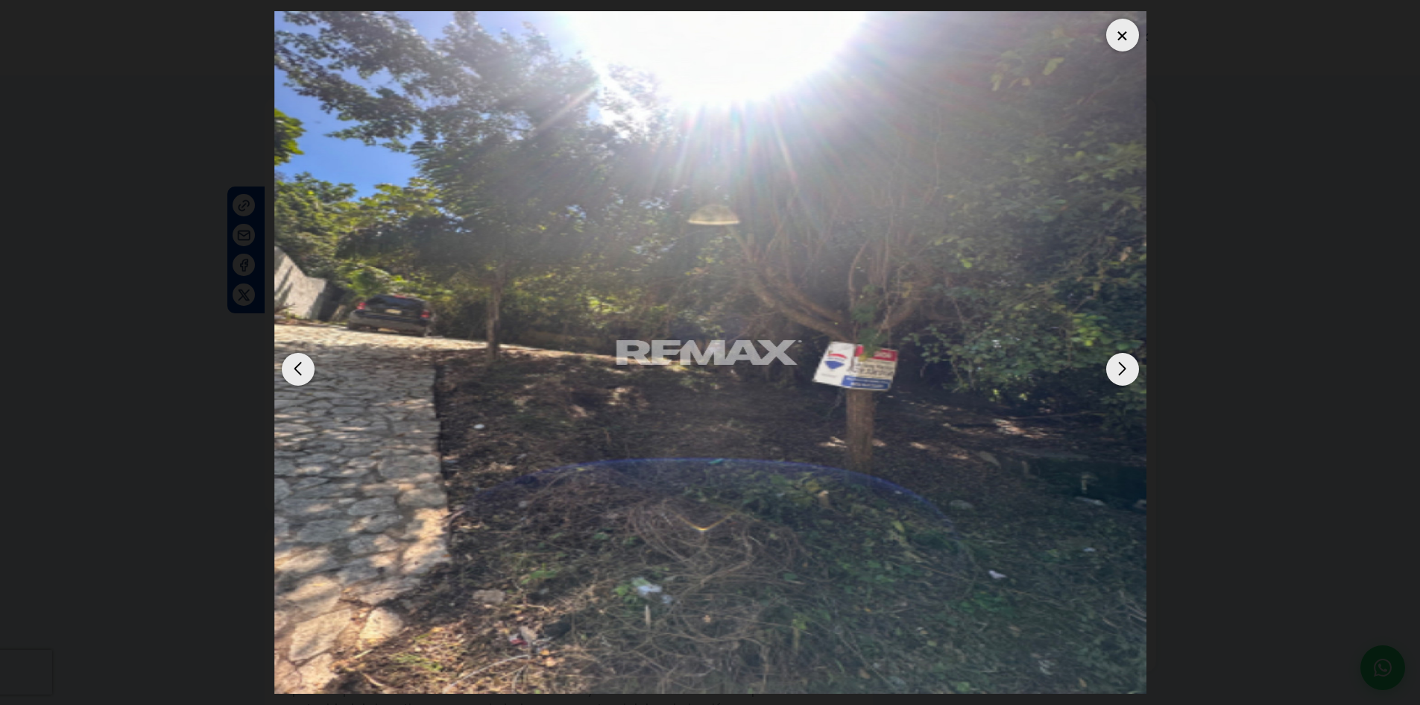
click at [1128, 372] on div "Next slide" at bounding box center [1122, 369] width 33 height 33
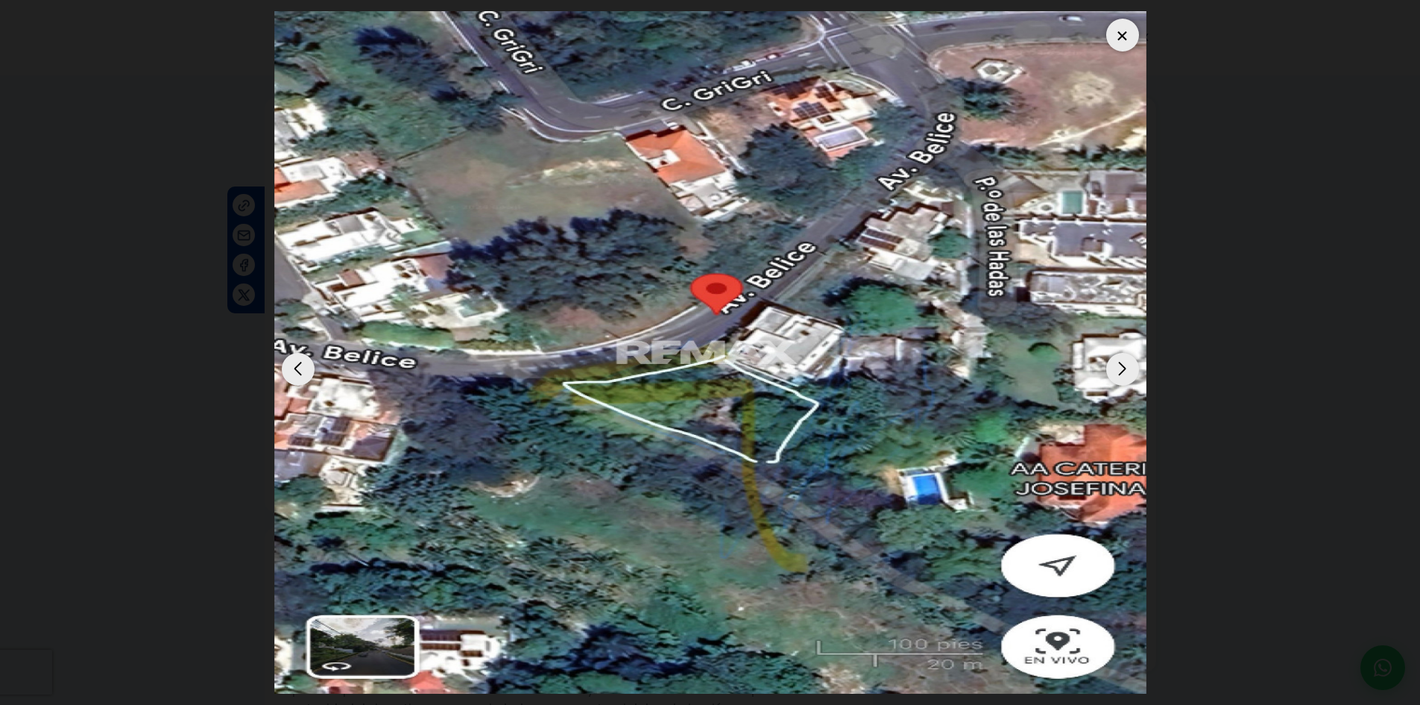
click at [1128, 372] on div "Next slide" at bounding box center [1122, 369] width 33 height 33
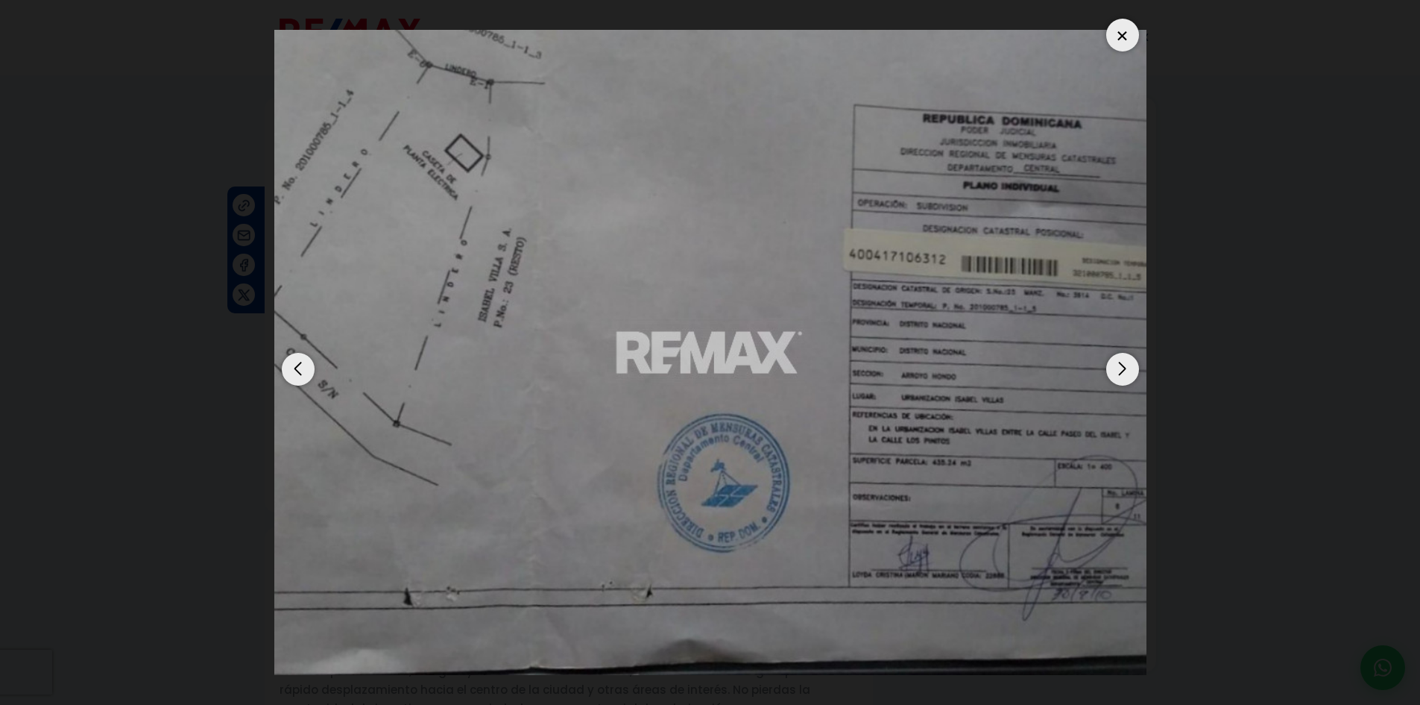
click at [1128, 372] on div "Next slide" at bounding box center [1122, 369] width 33 height 33
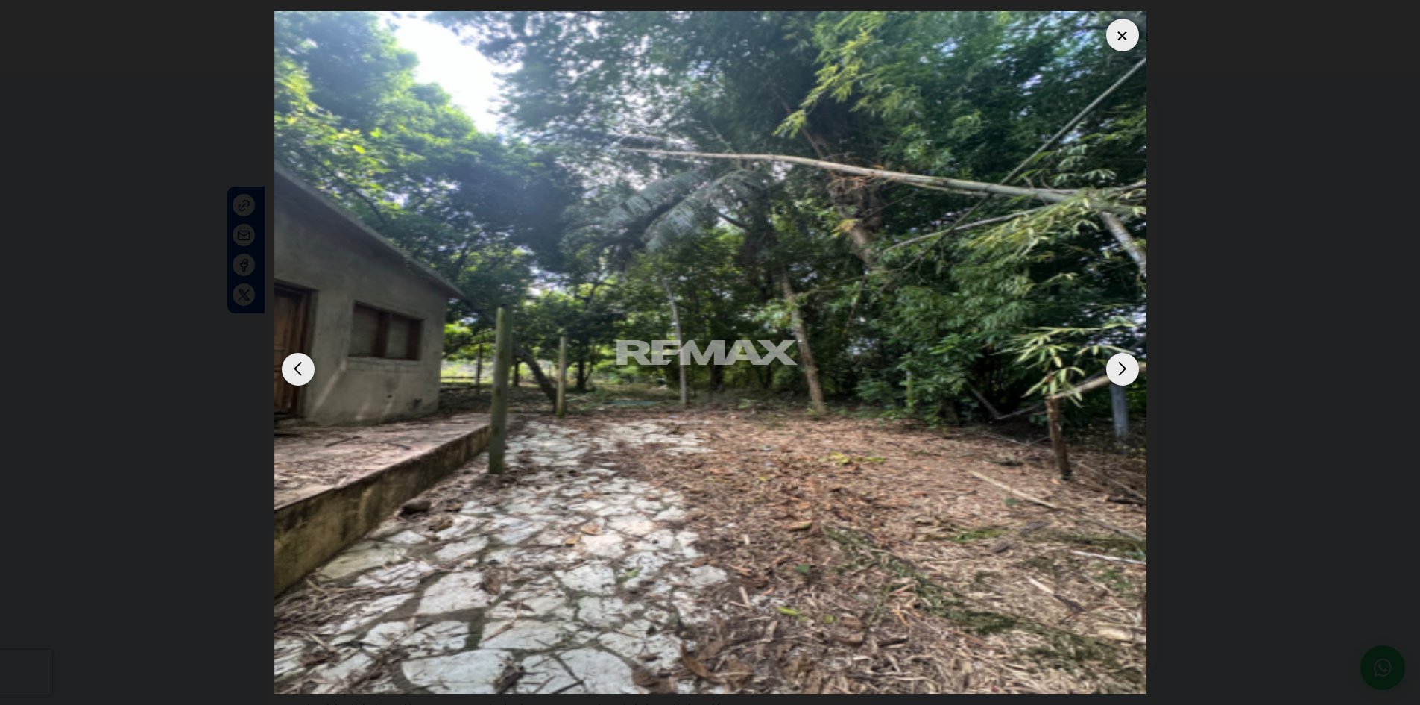
click at [1123, 33] on div at bounding box center [1122, 35] width 33 height 33
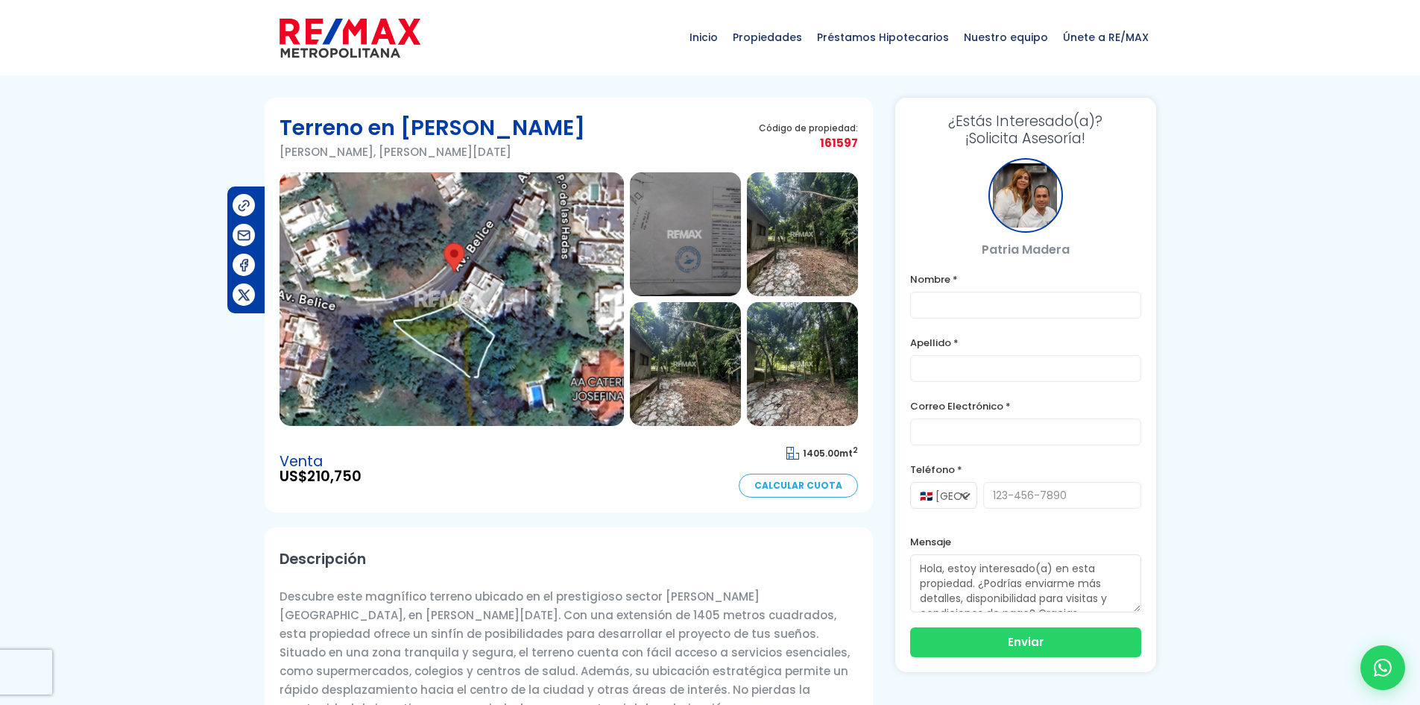
click at [462, 249] on img at bounding box center [452, 299] width 344 height 254
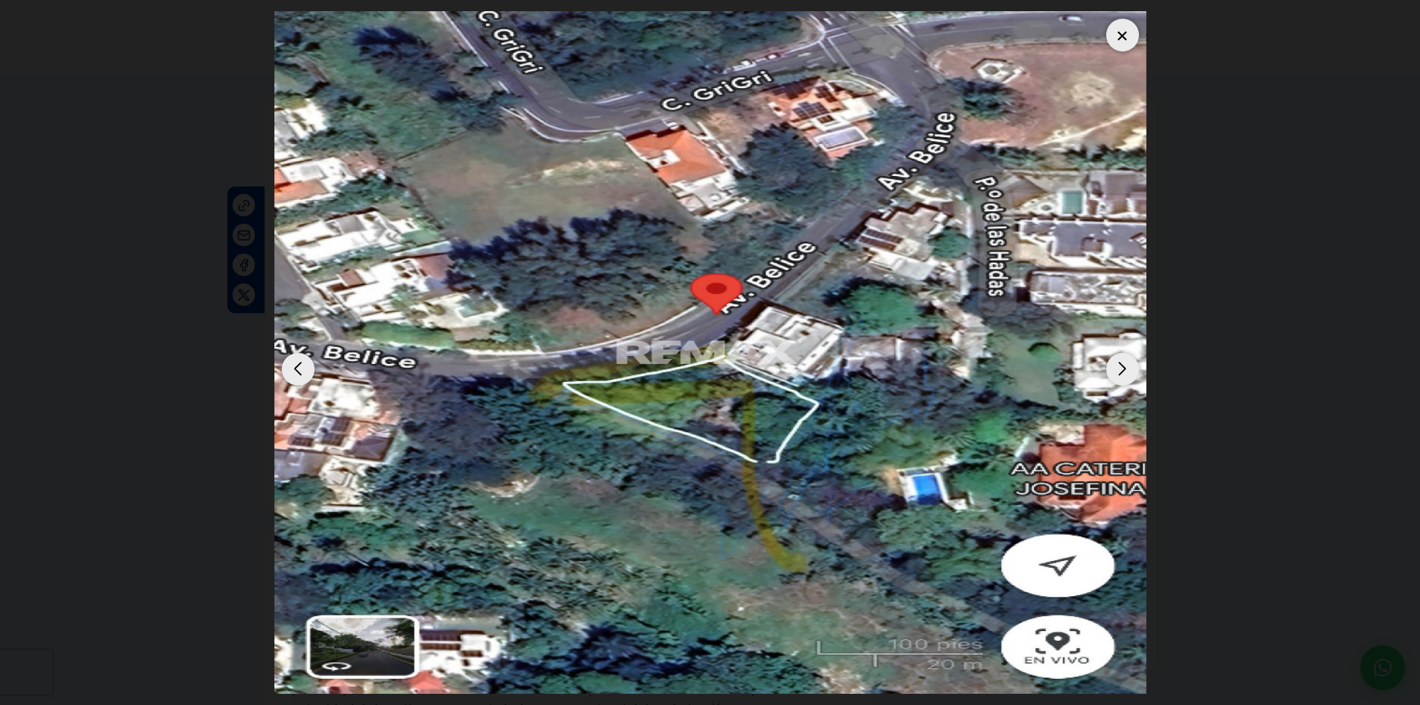
click at [1074, 570] on img "1 / 6" at bounding box center [710, 352] width 872 height 682
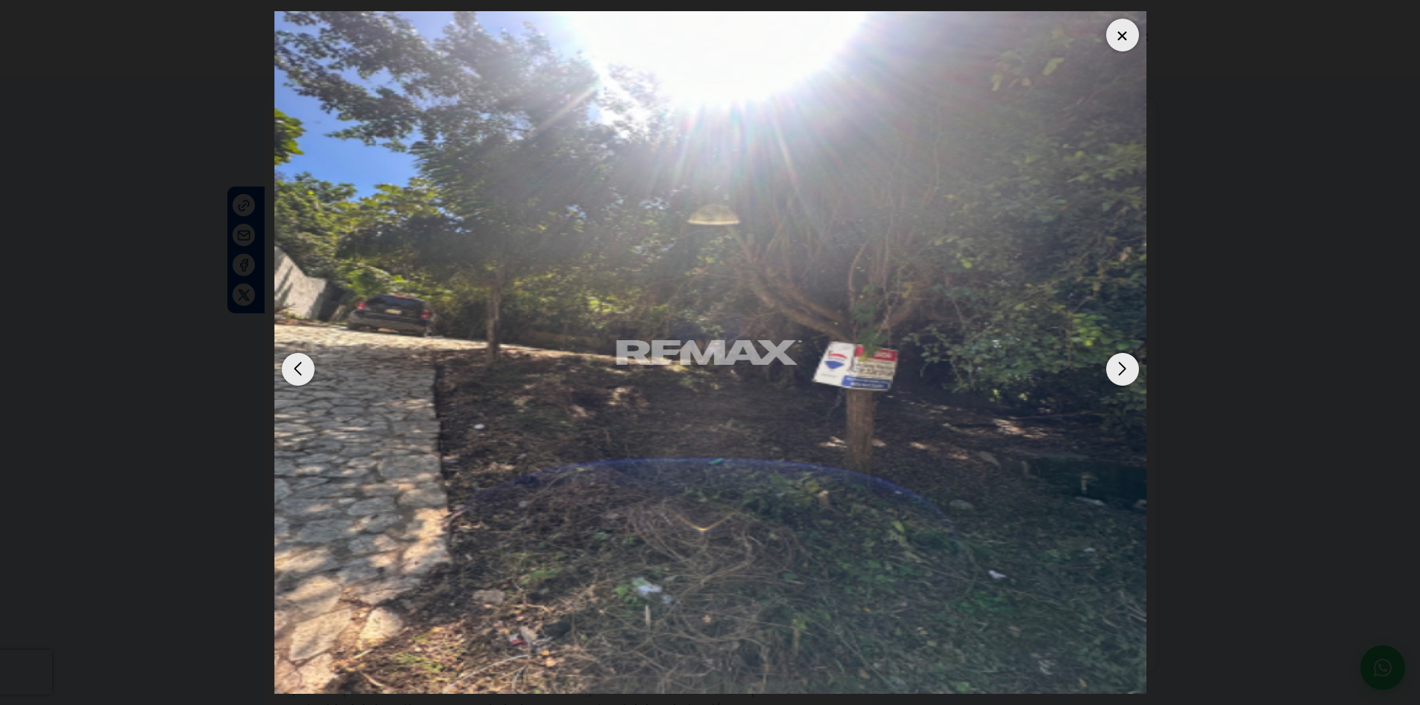
click at [1127, 368] on div "Next slide" at bounding box center [1122, 369] width 33 height 33
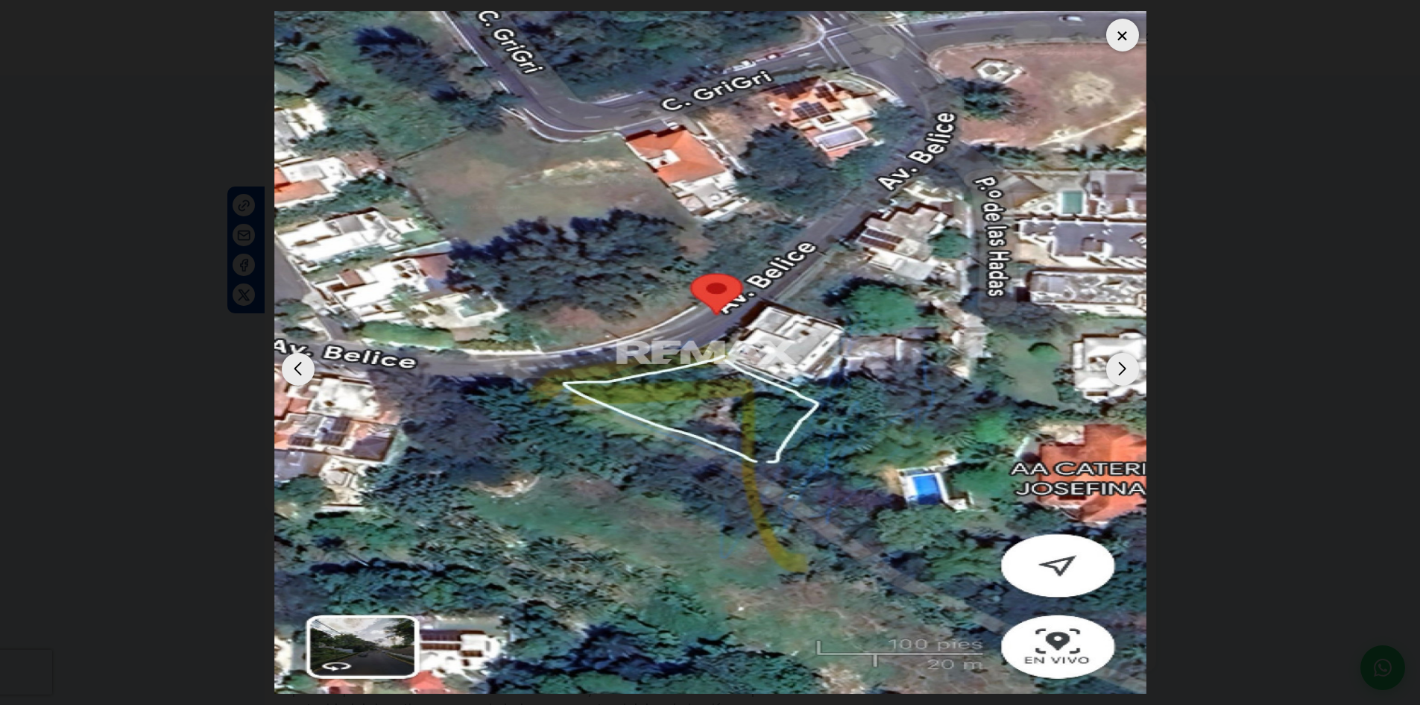
click at [1127, 368] on div "Next slide" at bounding box center [1122, 369] width 33 height 33
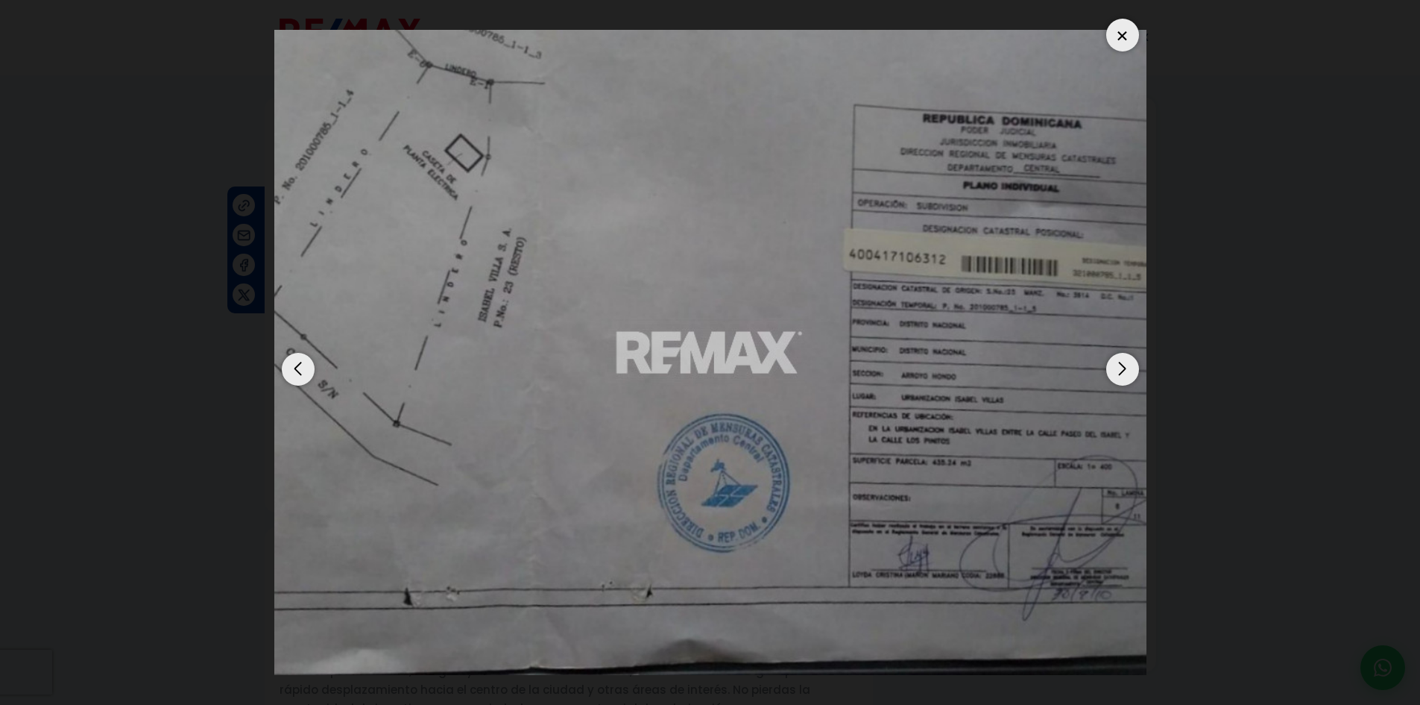
click at [1127, 368] on div "Next slide" at bounding box center [1122, 369] width 33 height 33
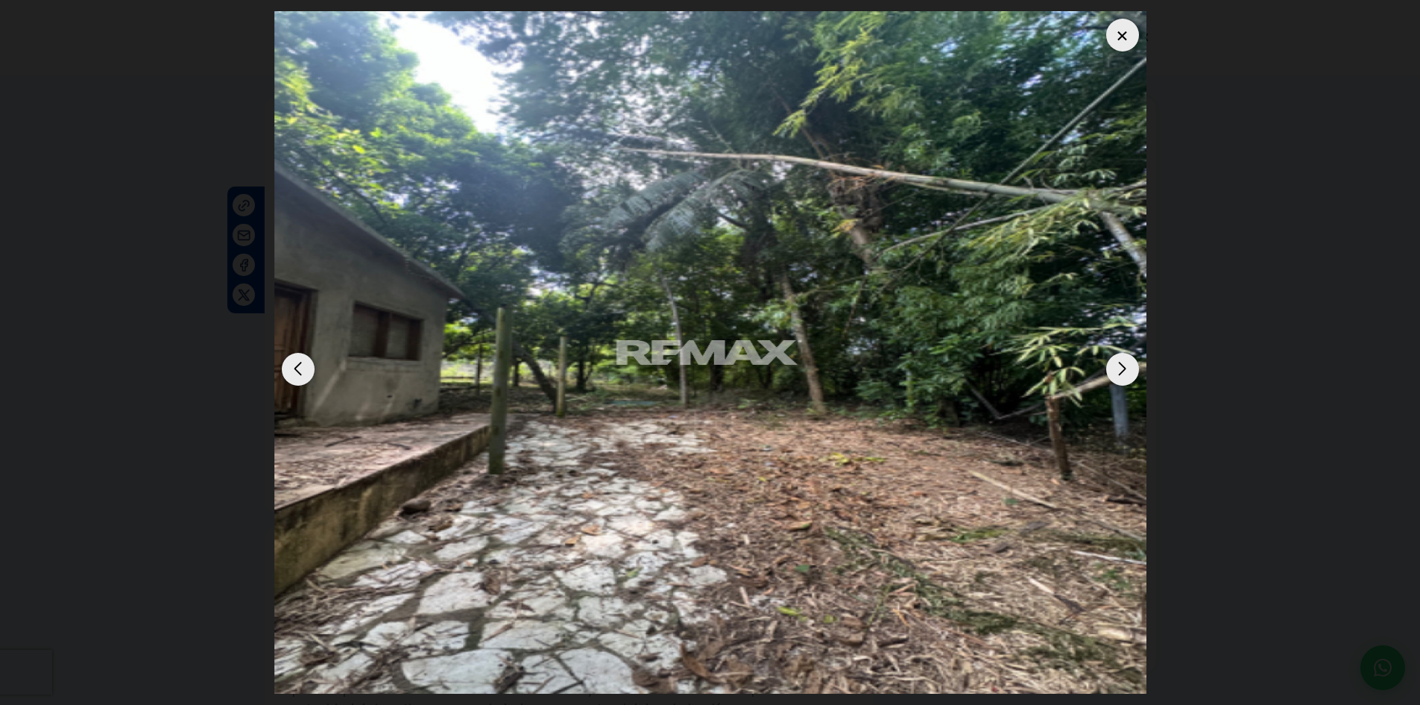
click at [1127, 368] on div "Next slide" at bounding box center [1122, 369] width 33 height 33
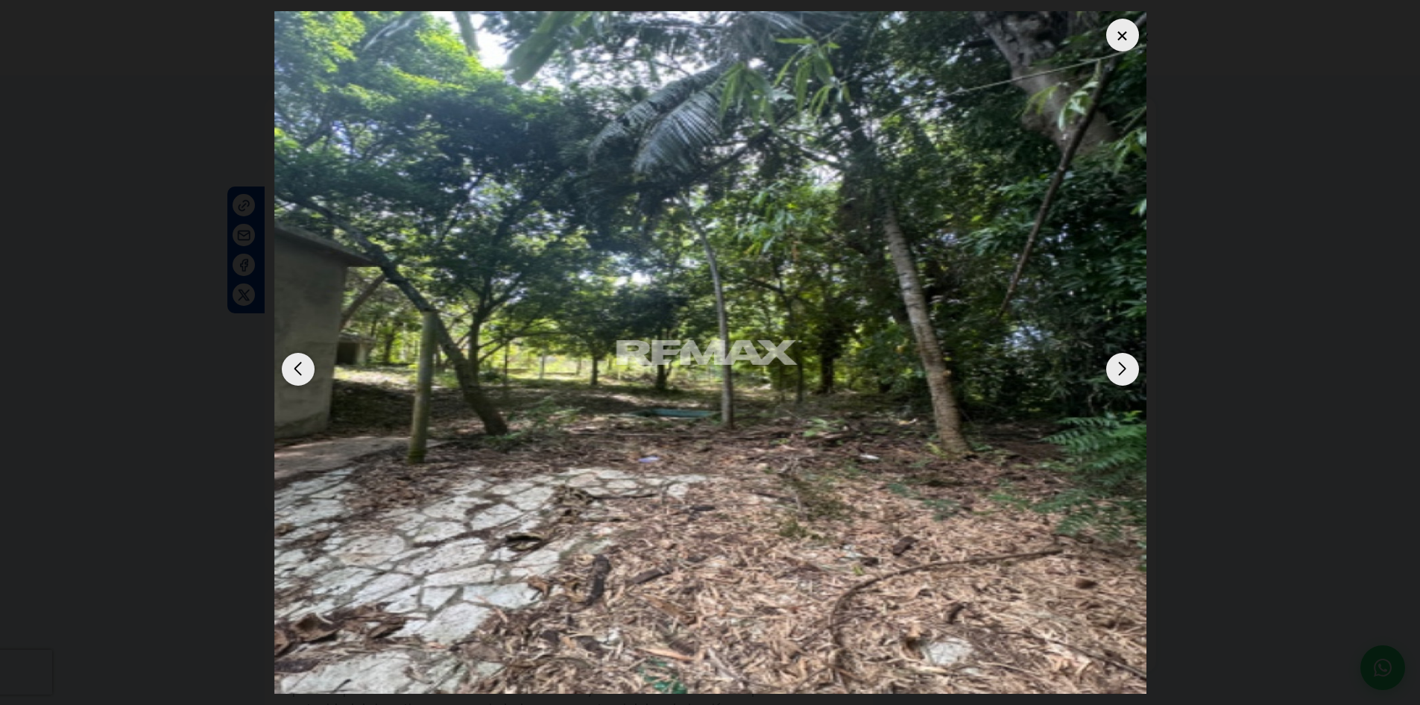
click at [295, 503] on img "5 / 6" at bounding box center [710, 352] width 872 height 682
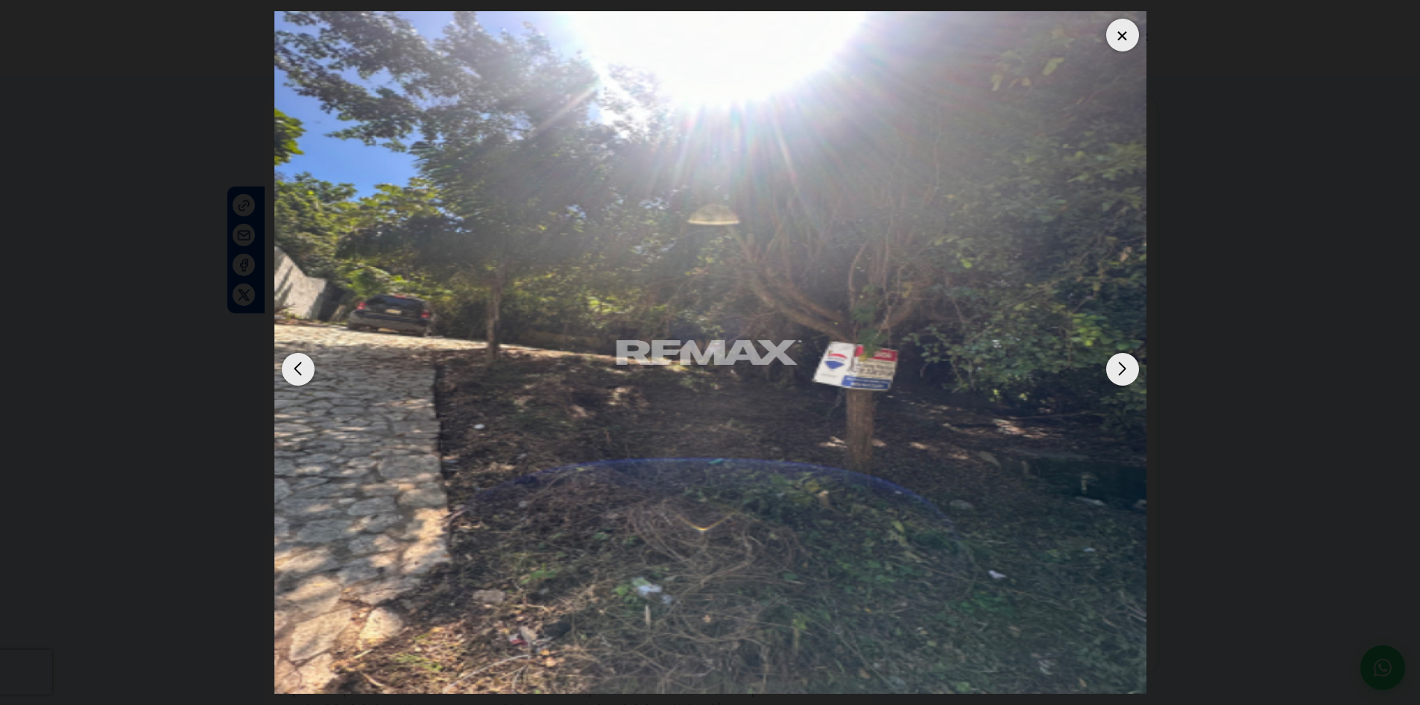
click at [1121, 370] on div "Next slide" at bounding box center [1122, 369] width 33 height 33
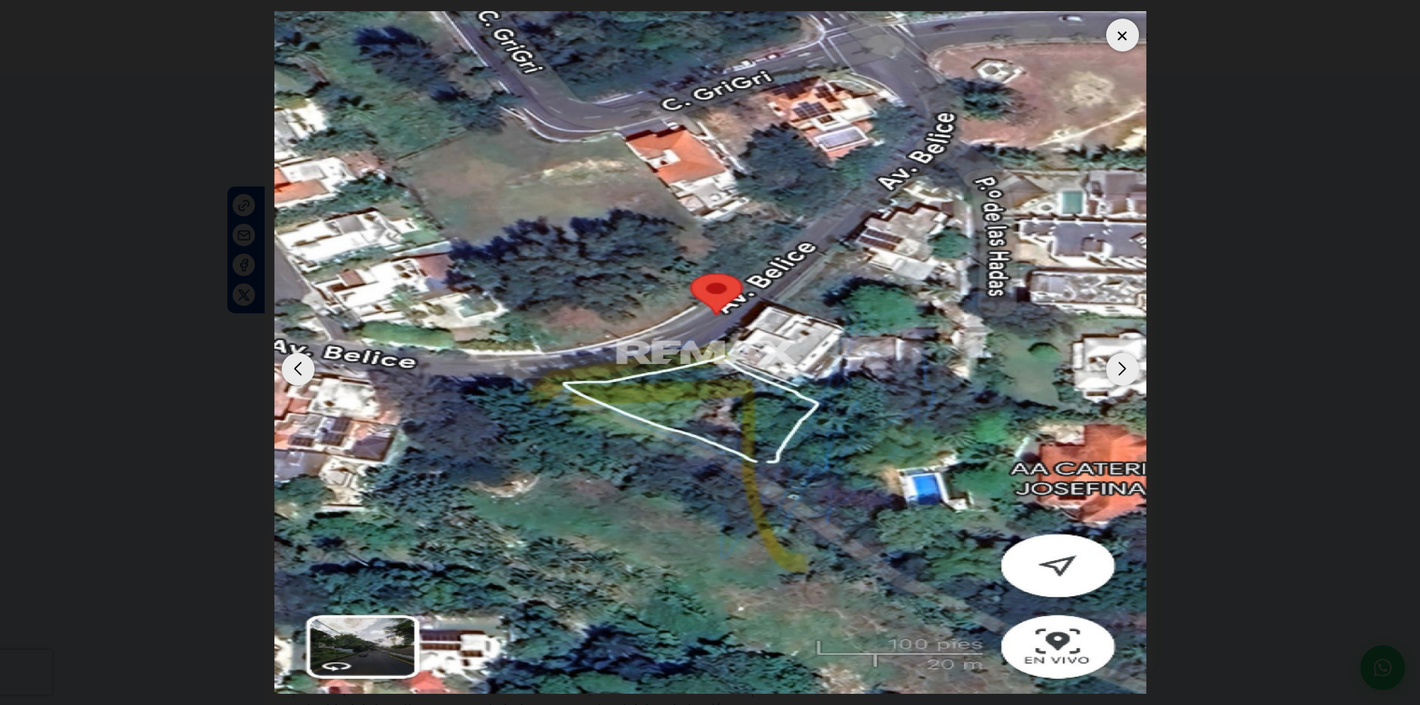
click at [1121, 370] on div "Next slide" at bounding box center [1122, 369] width 33 height 33
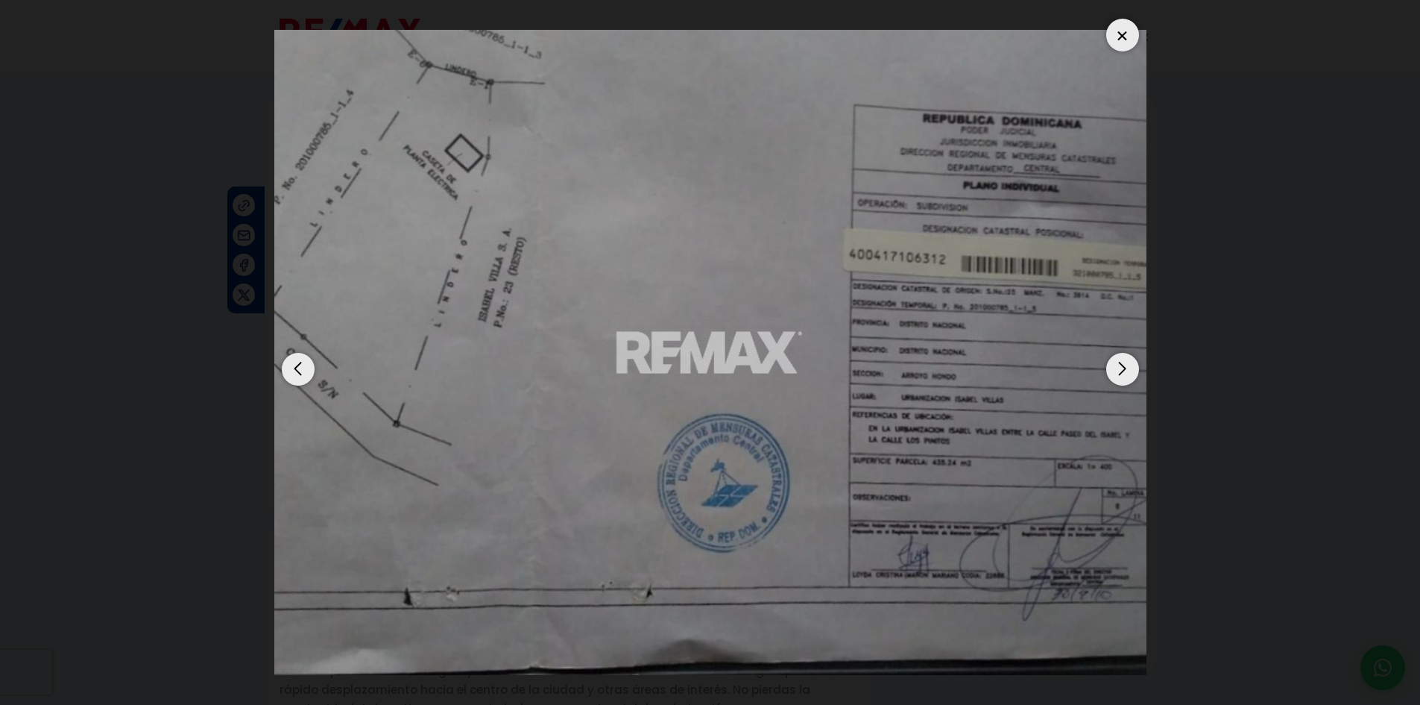
click at [1121, 370] on div "Next slide" at bounding box center [1122, 369] width 33 height 33
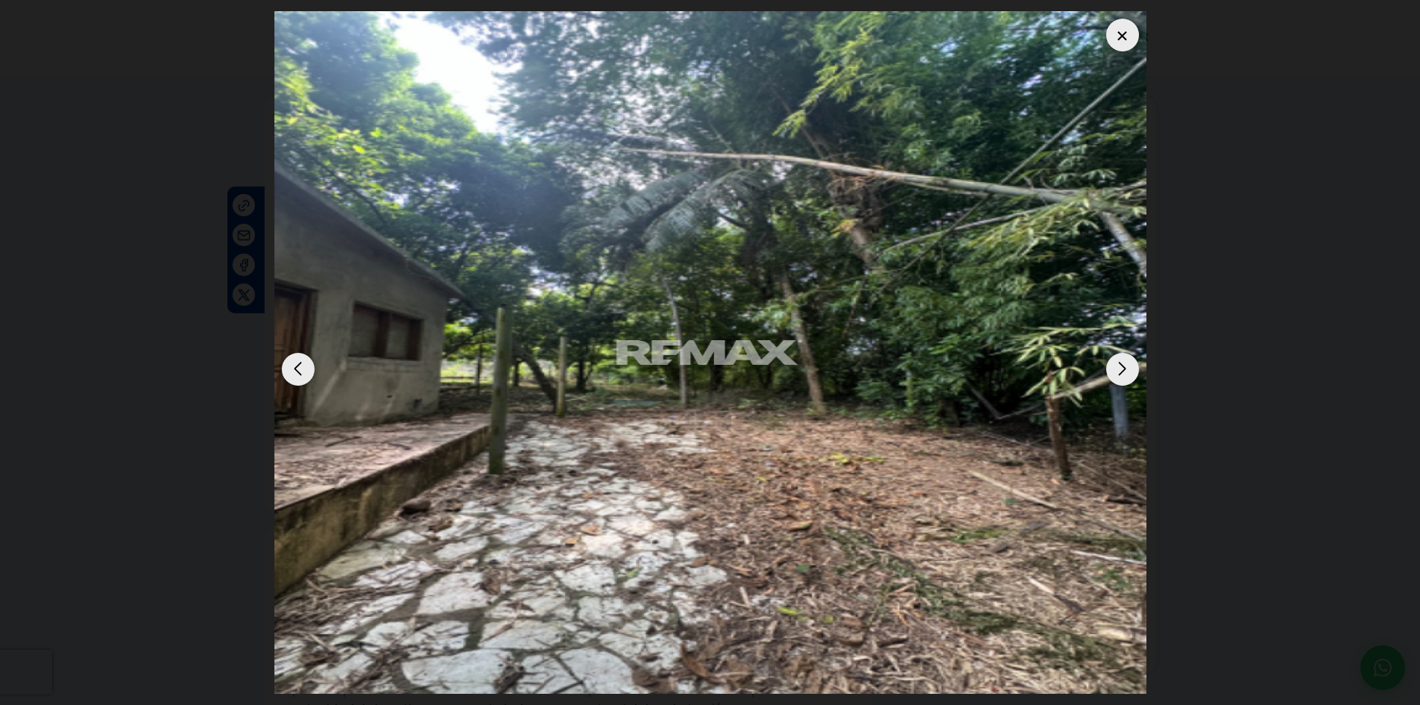
click at [670, 333] on img "3 / 6" at bounding box center [710, 352] width 872 height 682
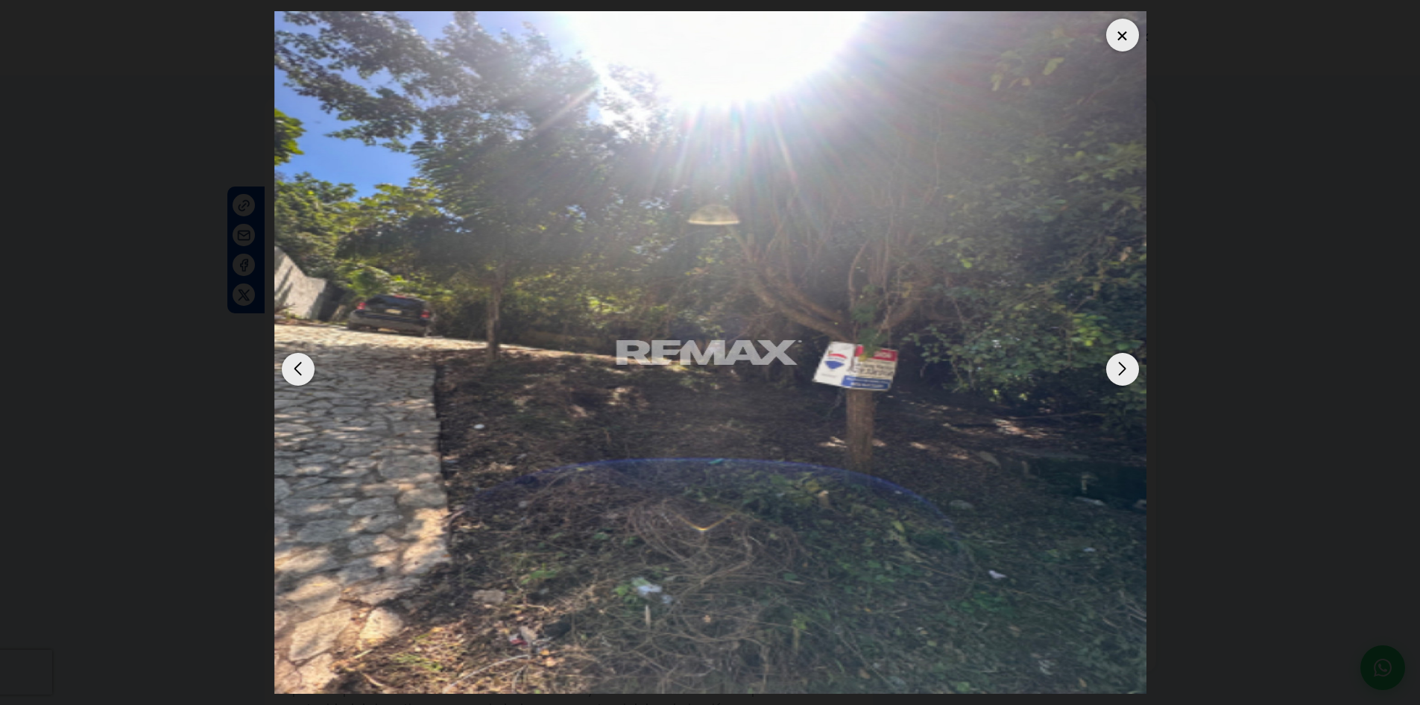
click at [1127, 37] on div at bounding box center [1122, 35] width 33 height 33
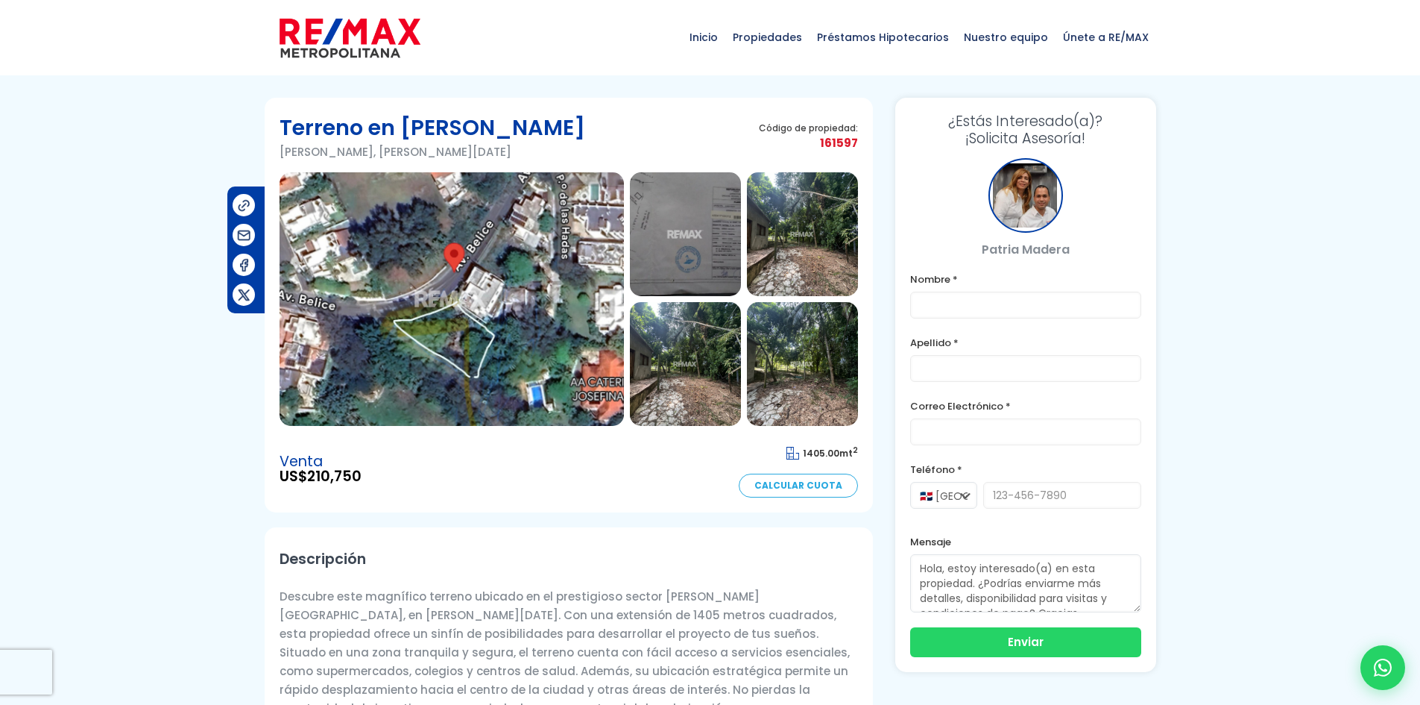
click at [690, 263] on img at bounding box center [685, 234] width 111 height 124
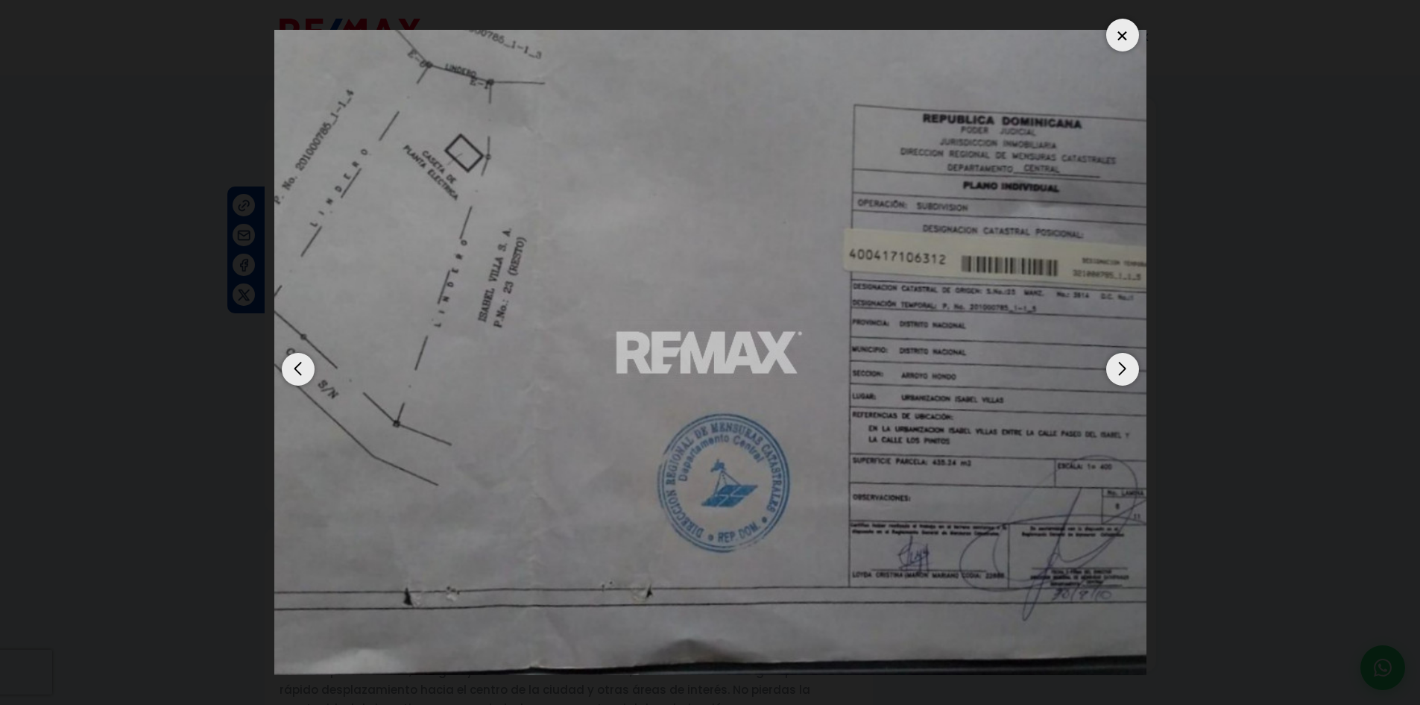
click at [1121, 372] on div "Next slide" at bounding box center [1122, 369] width 33 height 33
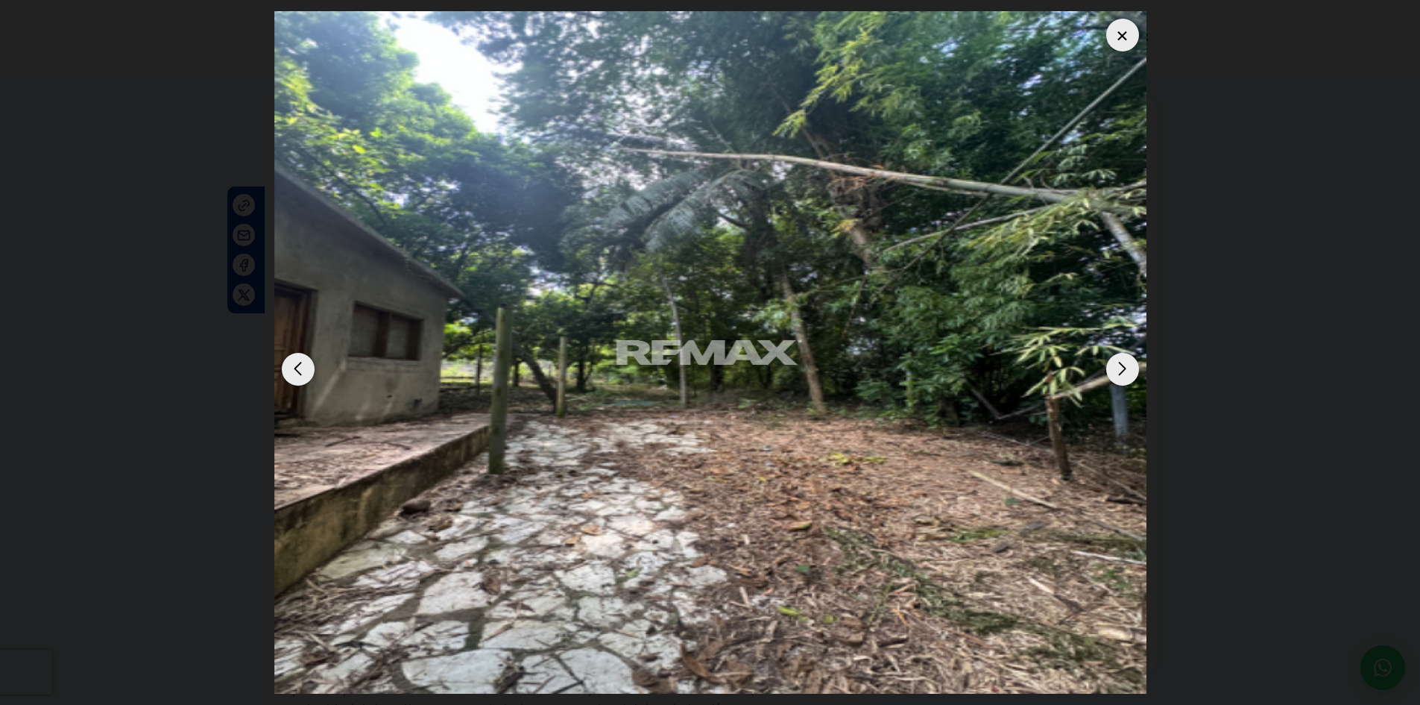
click at [1121, 372] on div "Next slide" at bounding box center [1122, 369] width 33 height 33
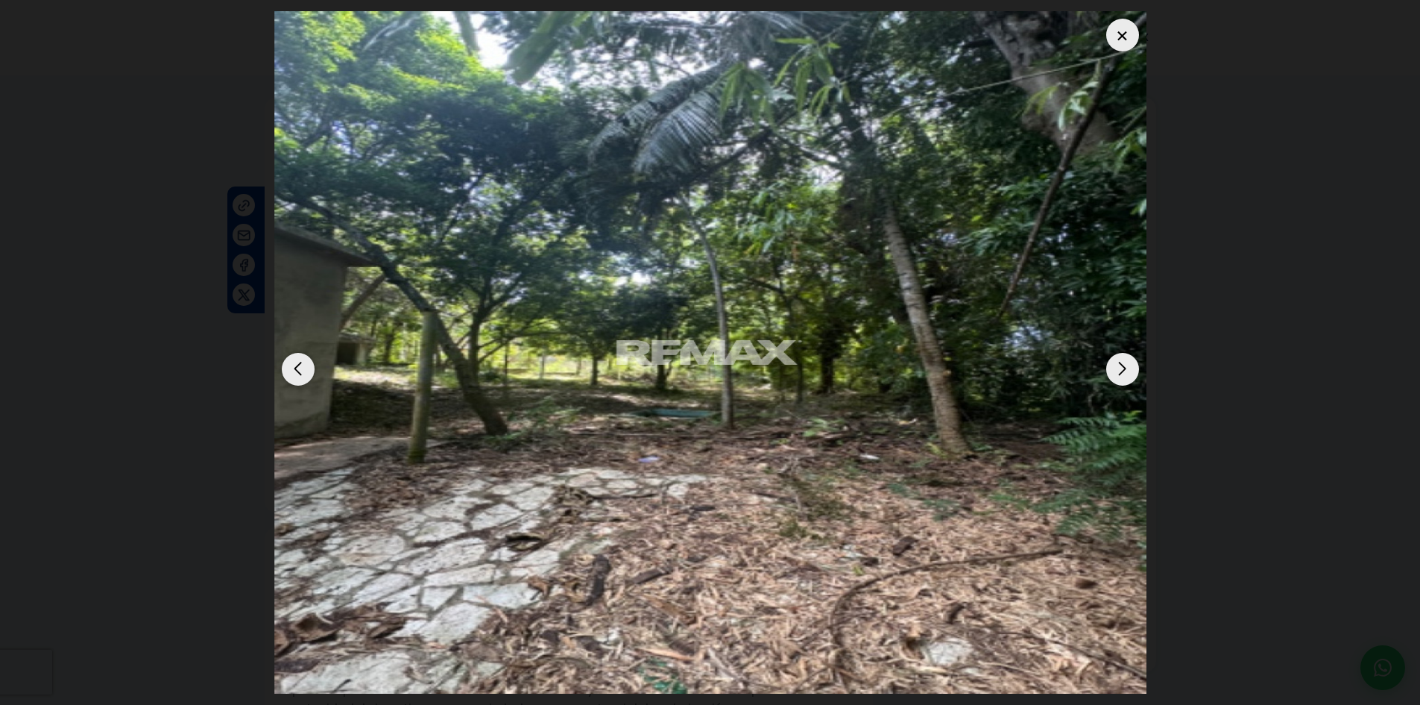
click at [1121, 372] on div "Next slide" at bounding box center [1122, 369] width 33 height 33
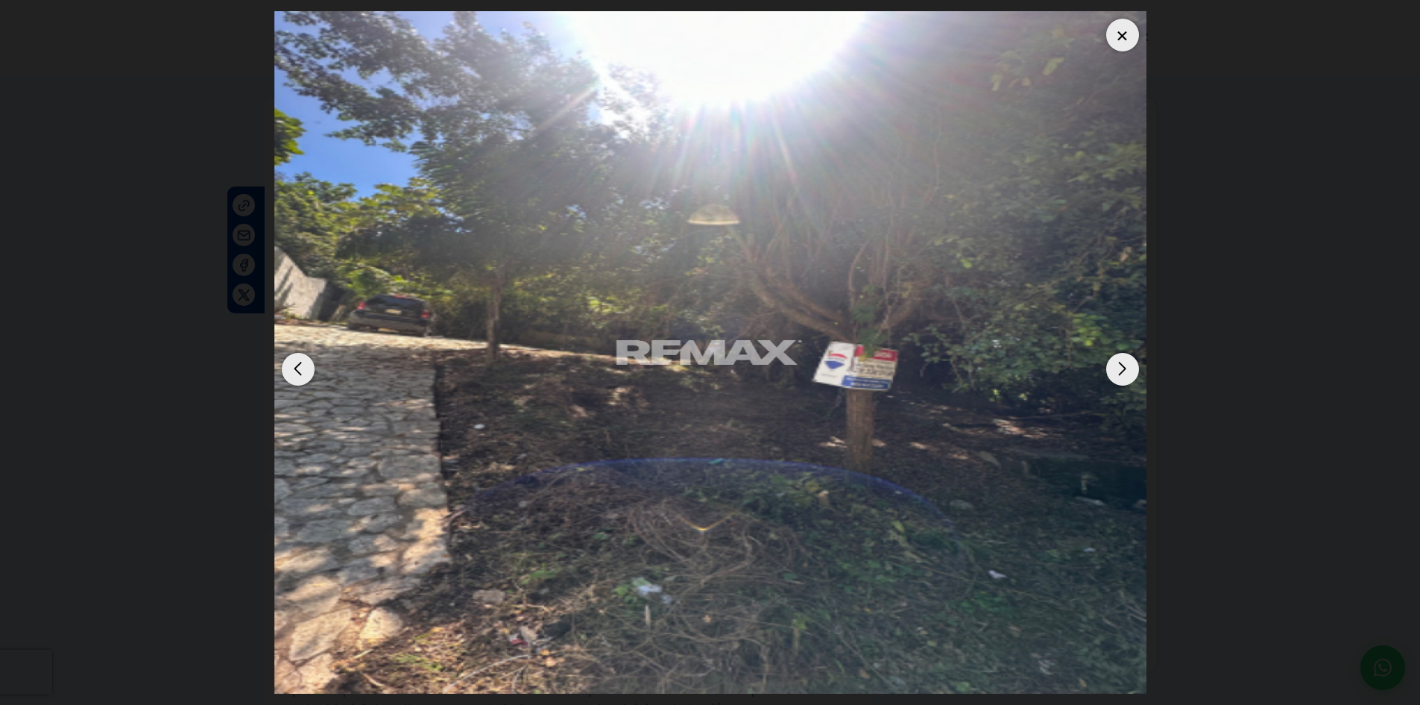
click at [1121, 371] on div "Next slide" at bounding box center [1122, 369] width 33 height 33
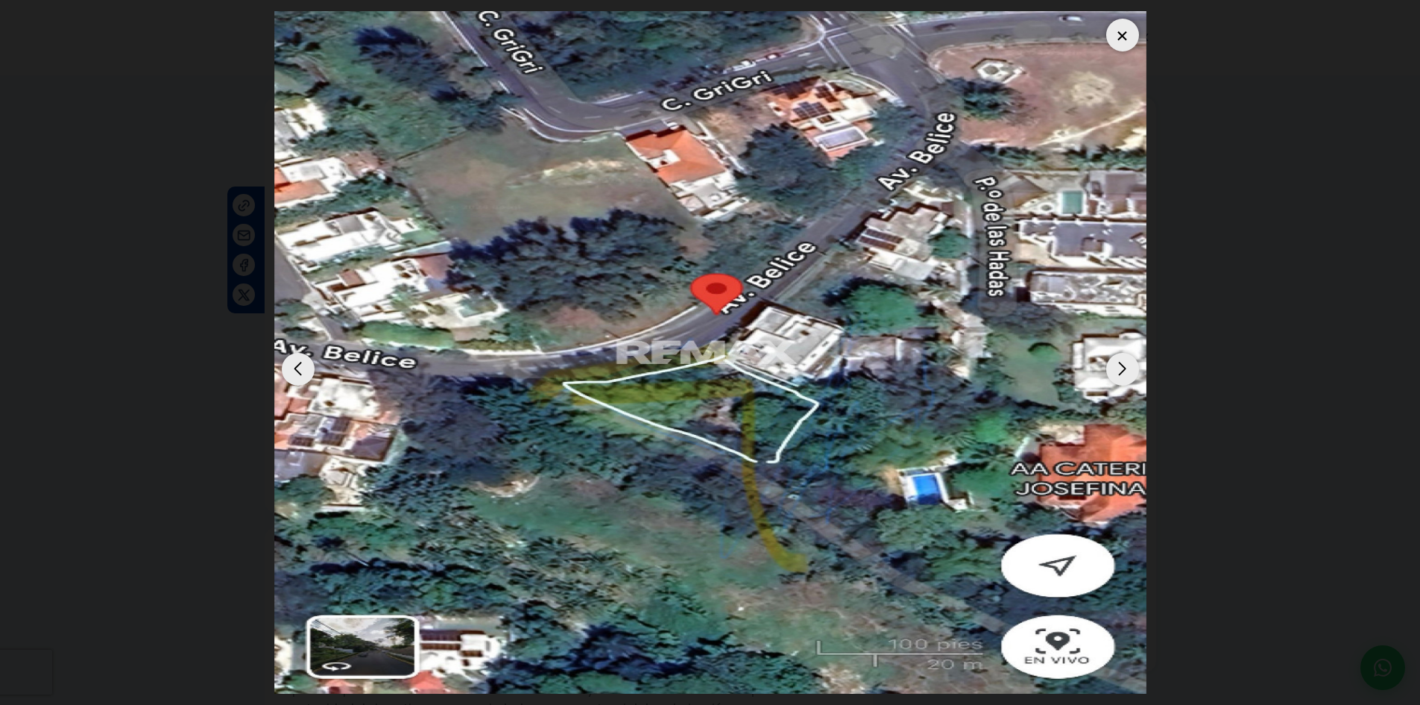
click at [1121, 371] on div "Next slide" at bounding box center [1122, 369] width 33 height 33
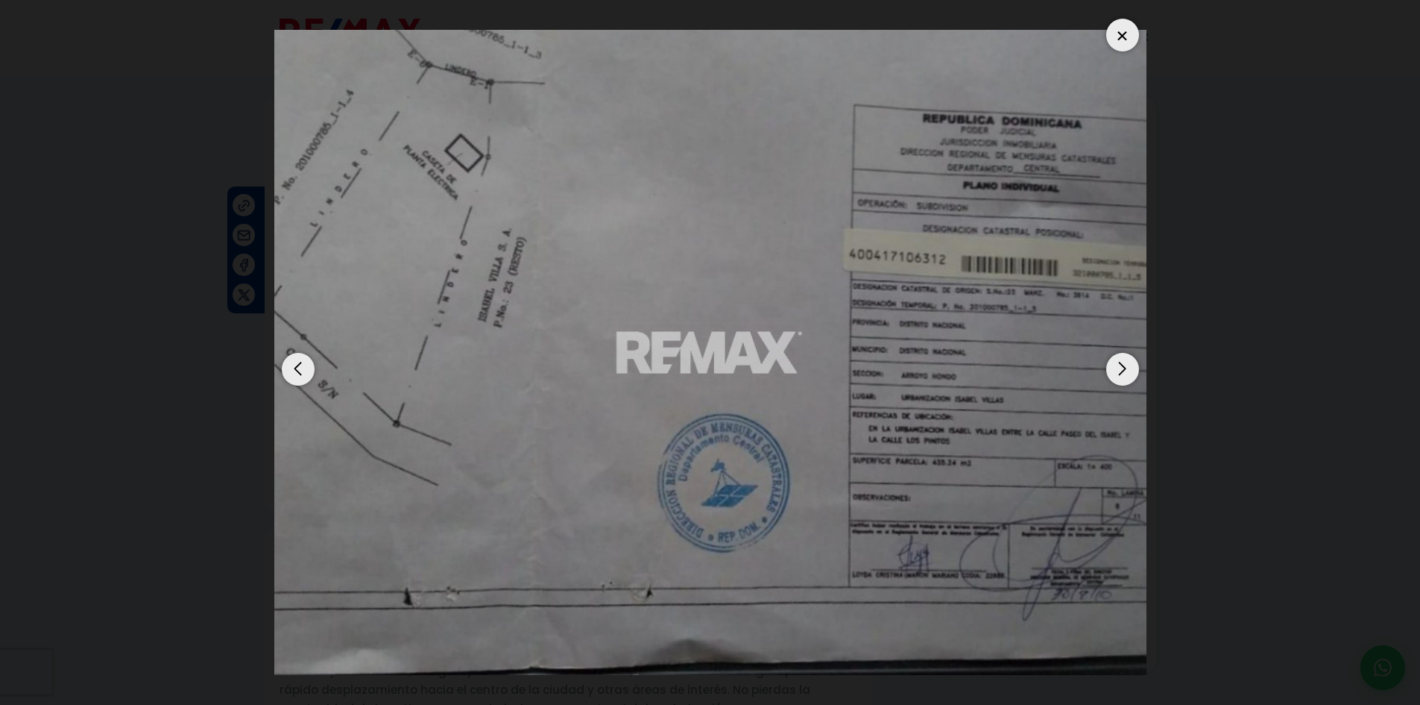
click at [1121, 371] on div "Next slide" at bounding box center [1122, 369] width 33 height 33
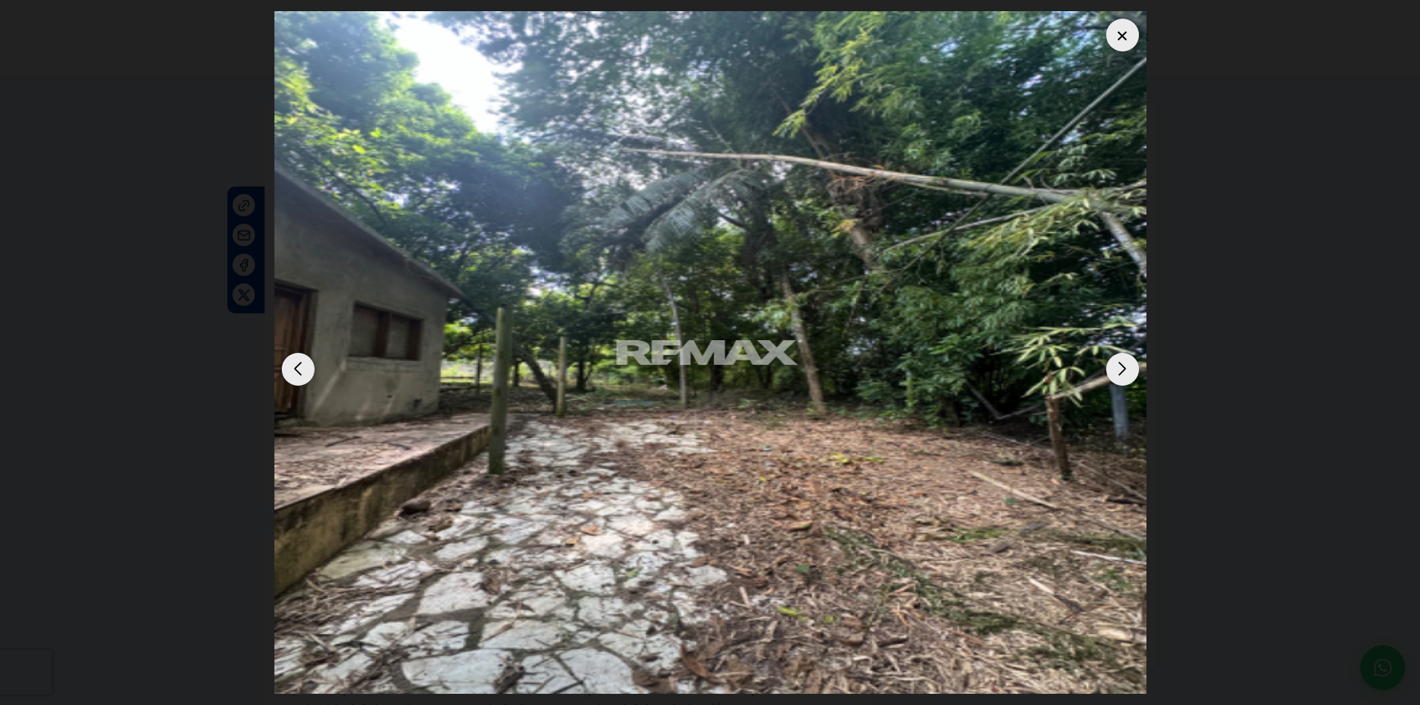
click at [1127, 40] on div at bounding box center [1122, 35] width 33 height 33
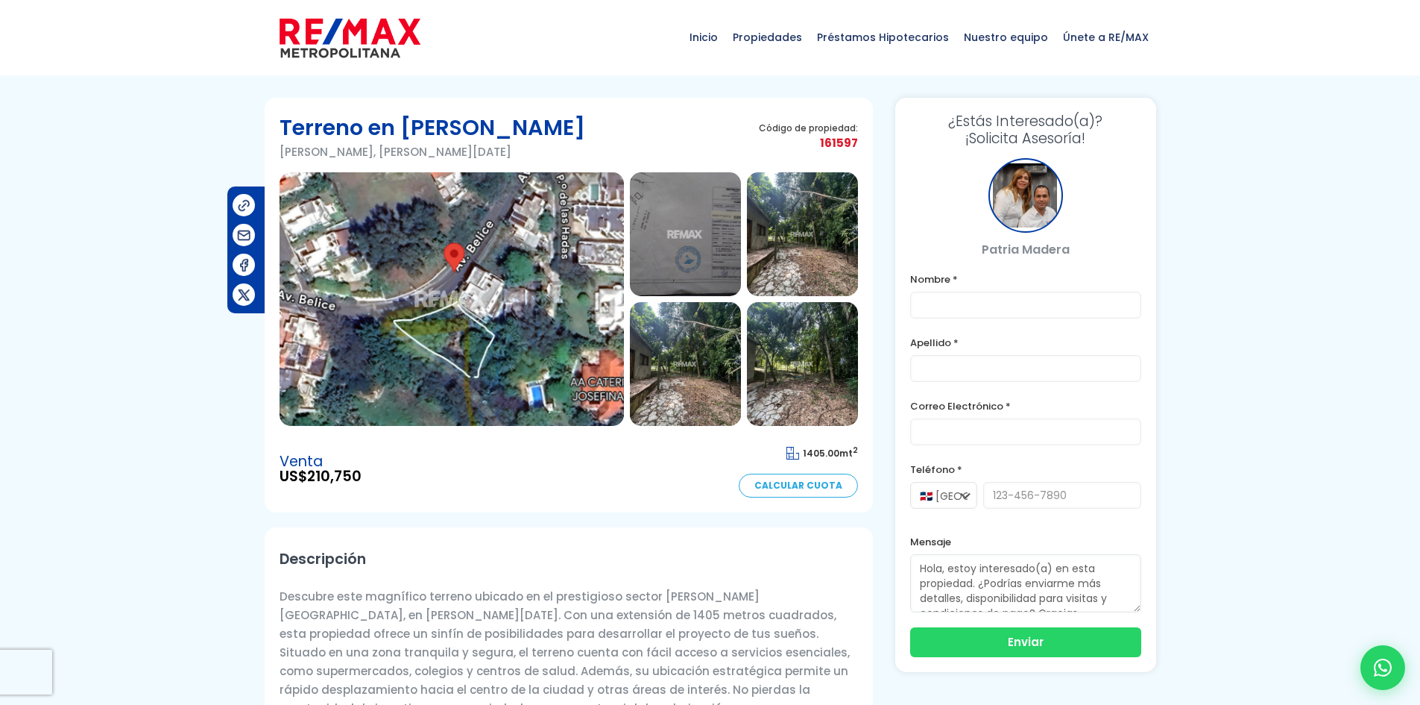
click at [792, 454] on icon at bounding box center [794, 453] width 14 height 13
click at [474, 339] on img at bounding box center [452, 299] width 344 height 254
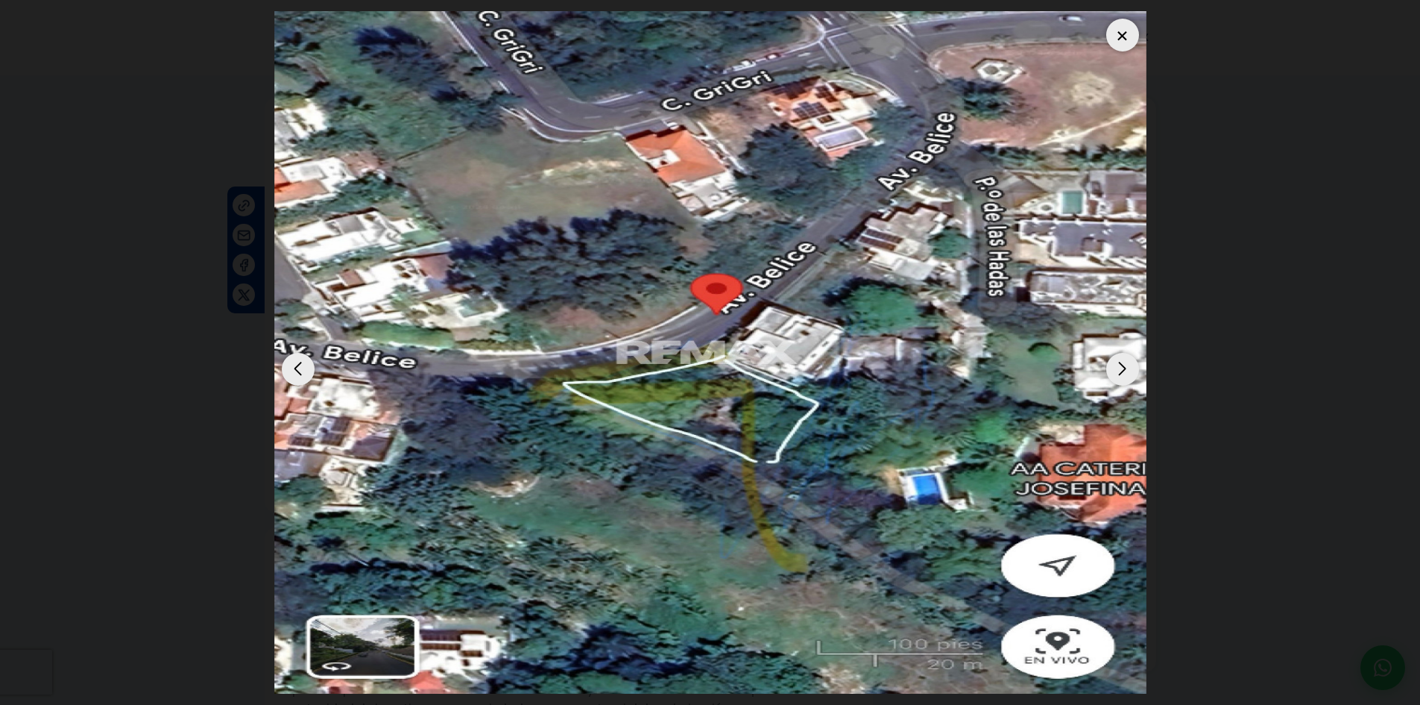
click at [767, 551] on img "1 / 6" at bounding box center [710, 352] width 872 height 682
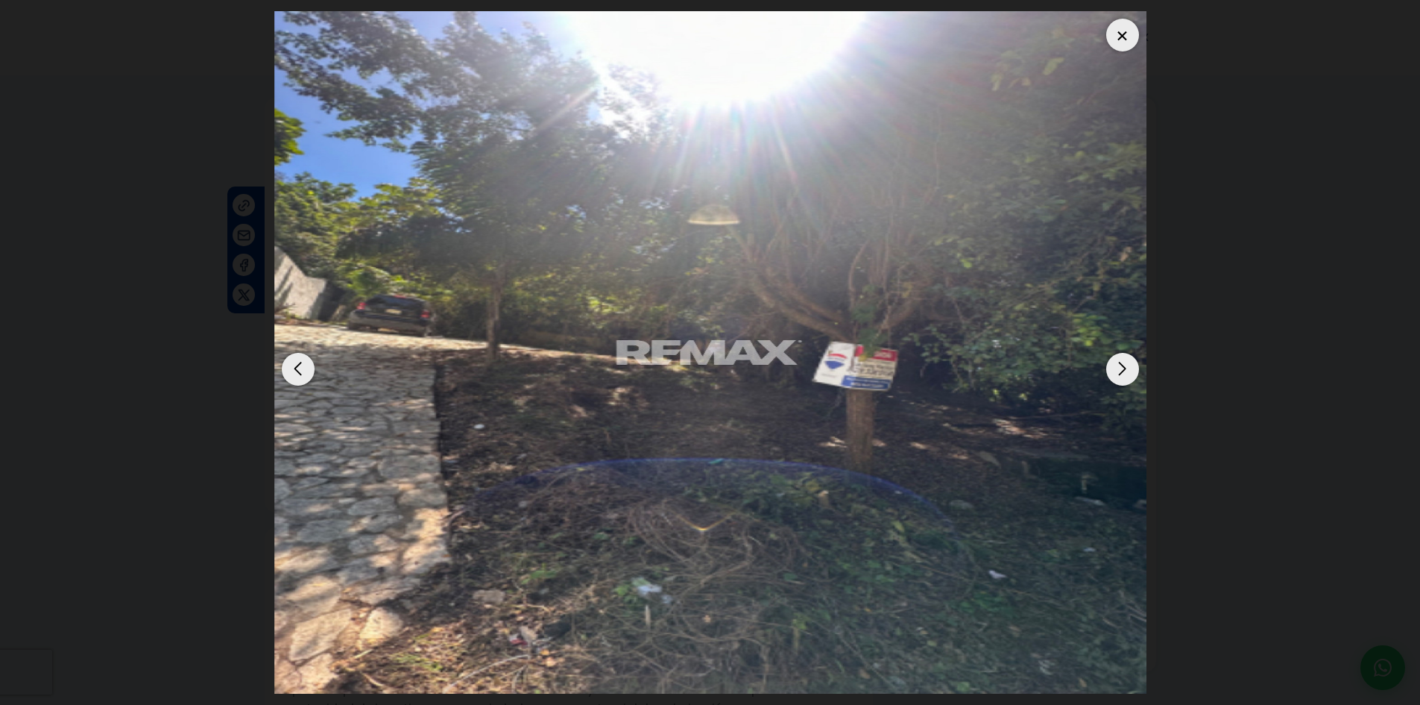
click at [1122, 374] on div "Next slide" at bounding box center [1122, 369] width 33 height 33
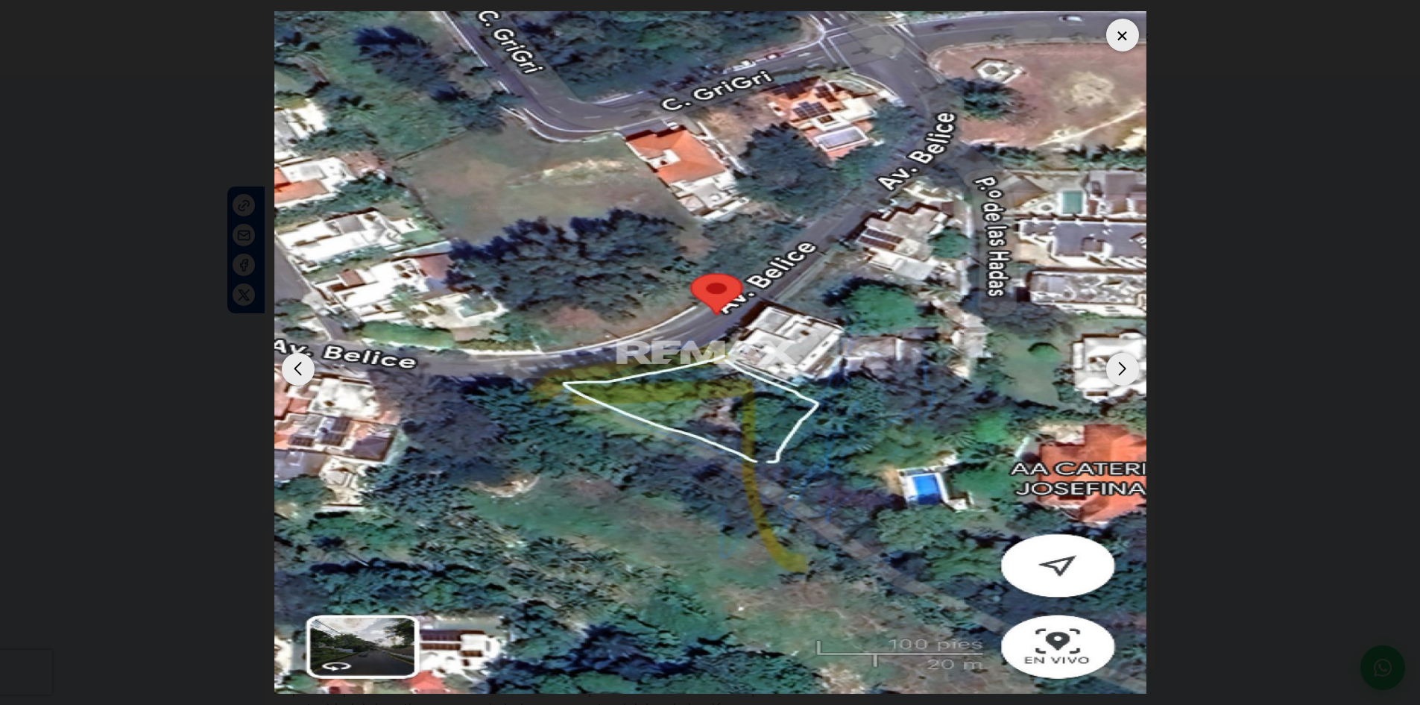
click at [1053, 655] on img "1 / 6" at bounding box center [710, 352] width 872 height 682
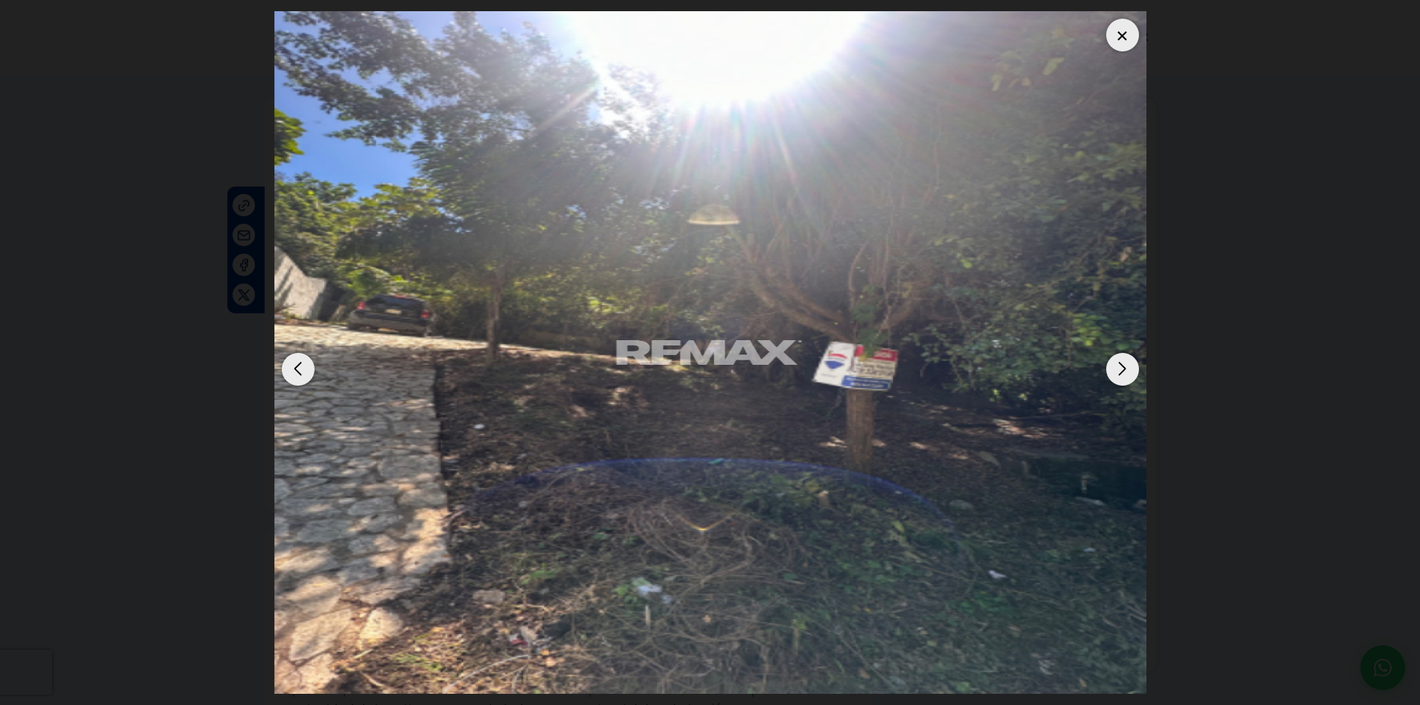
click at [1126, 367] on div "Next slide" at bounding box center [1122, 369] width 33 height 33
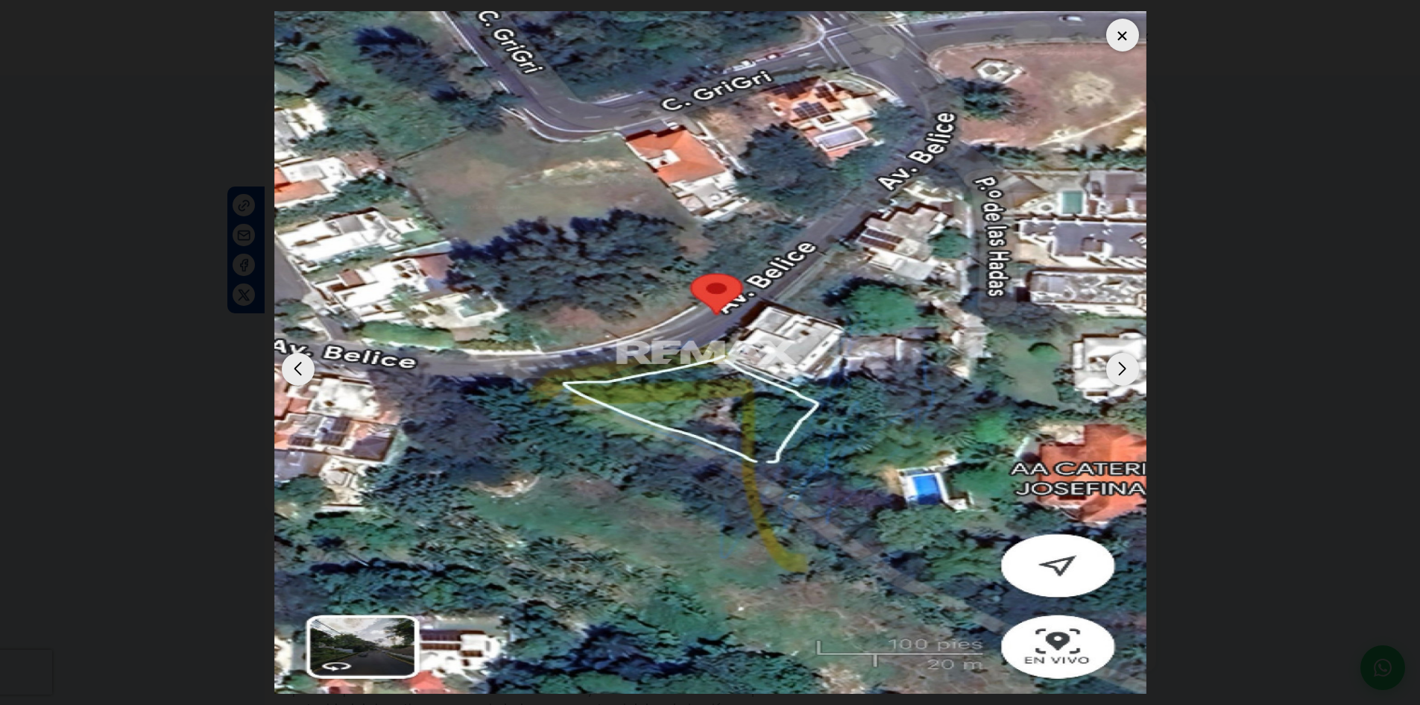
click at [357, 659] on img "1 / 6" at bounding box center [710, 352] width 872 height 682
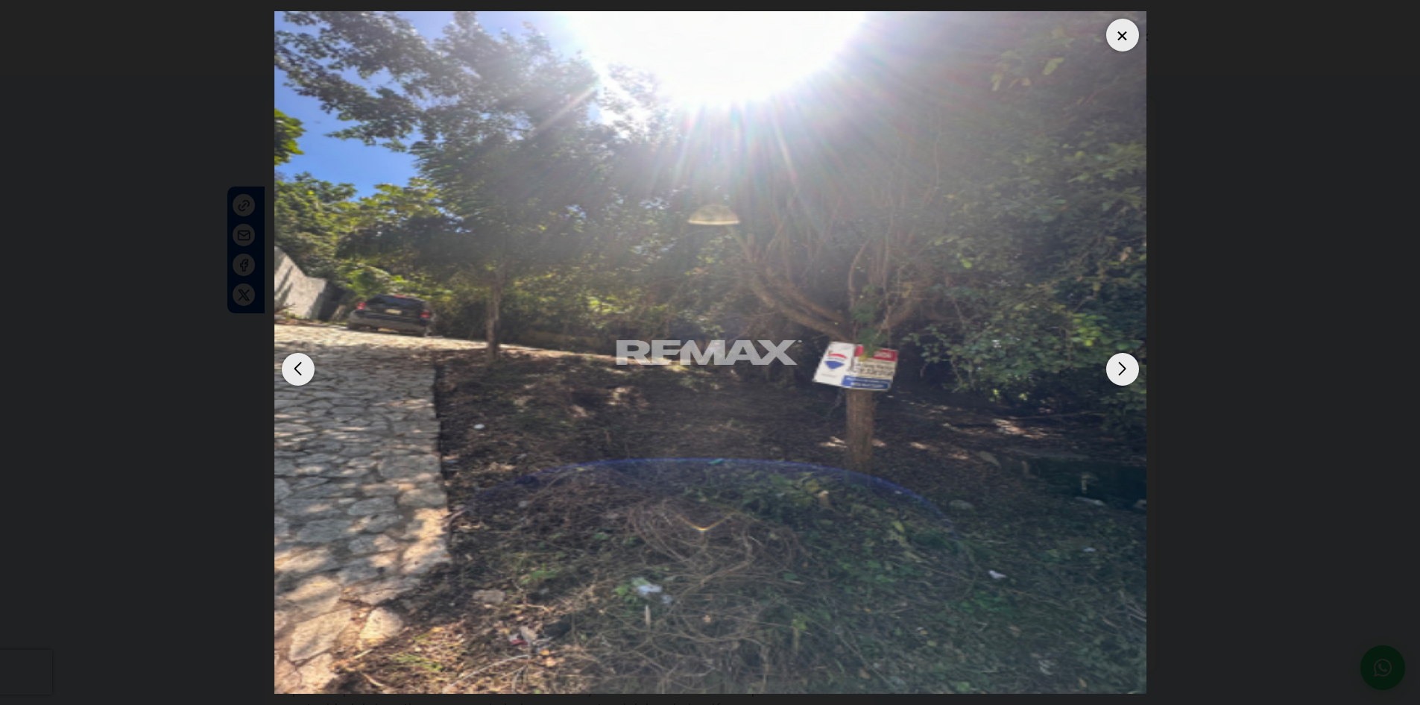
click at [1117, 377] on div "Next slide" at bounding box center [1122, 369] width 33 height 33
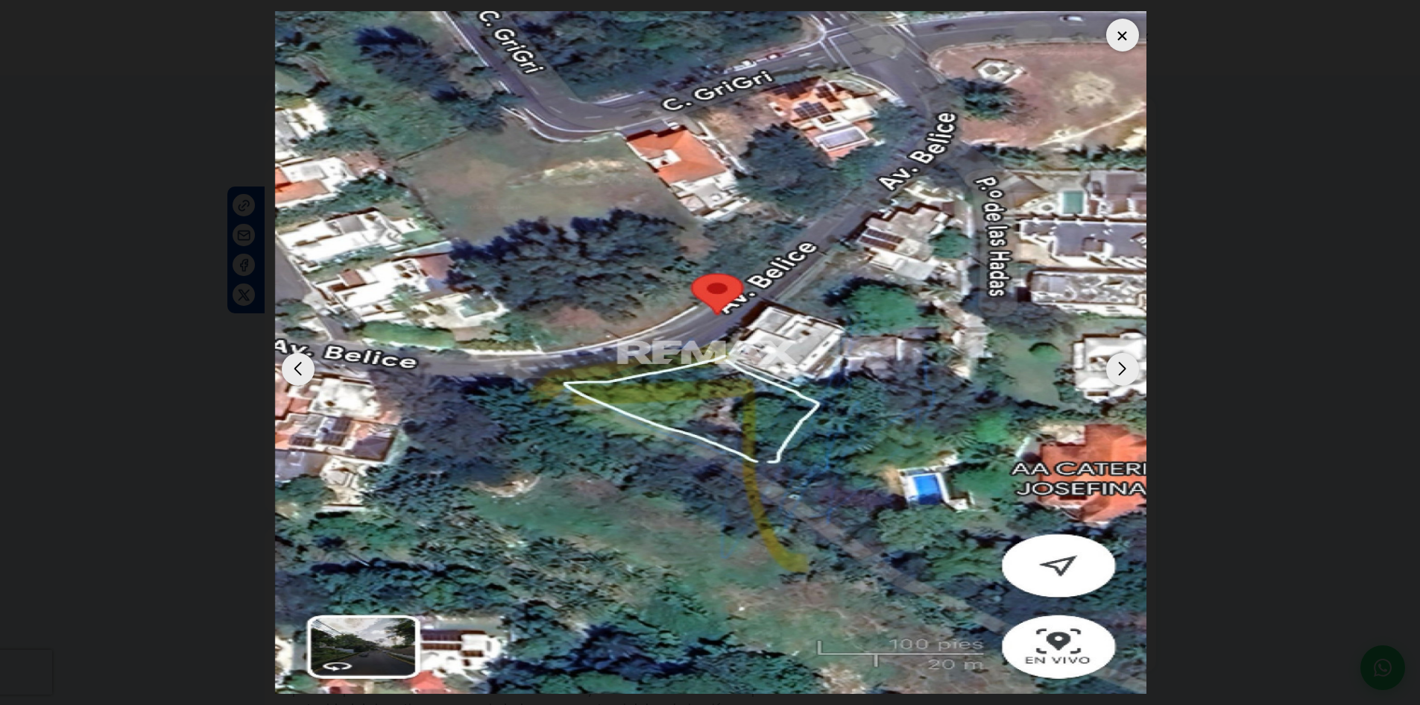
click at [1130, 34] on div at bounding box center [1122, 35] width 33 height 33
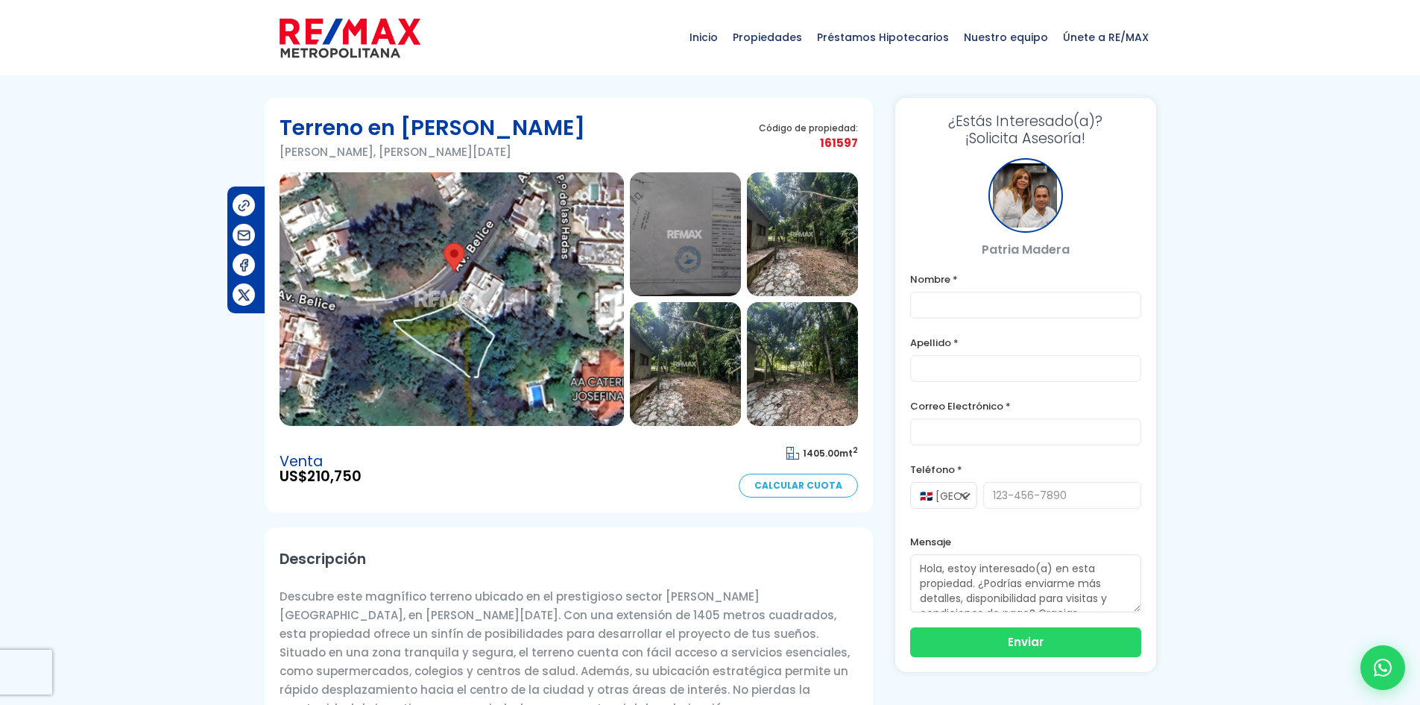
click at [678, 248] on img at bounding box center [685, 234] width 111 height 124
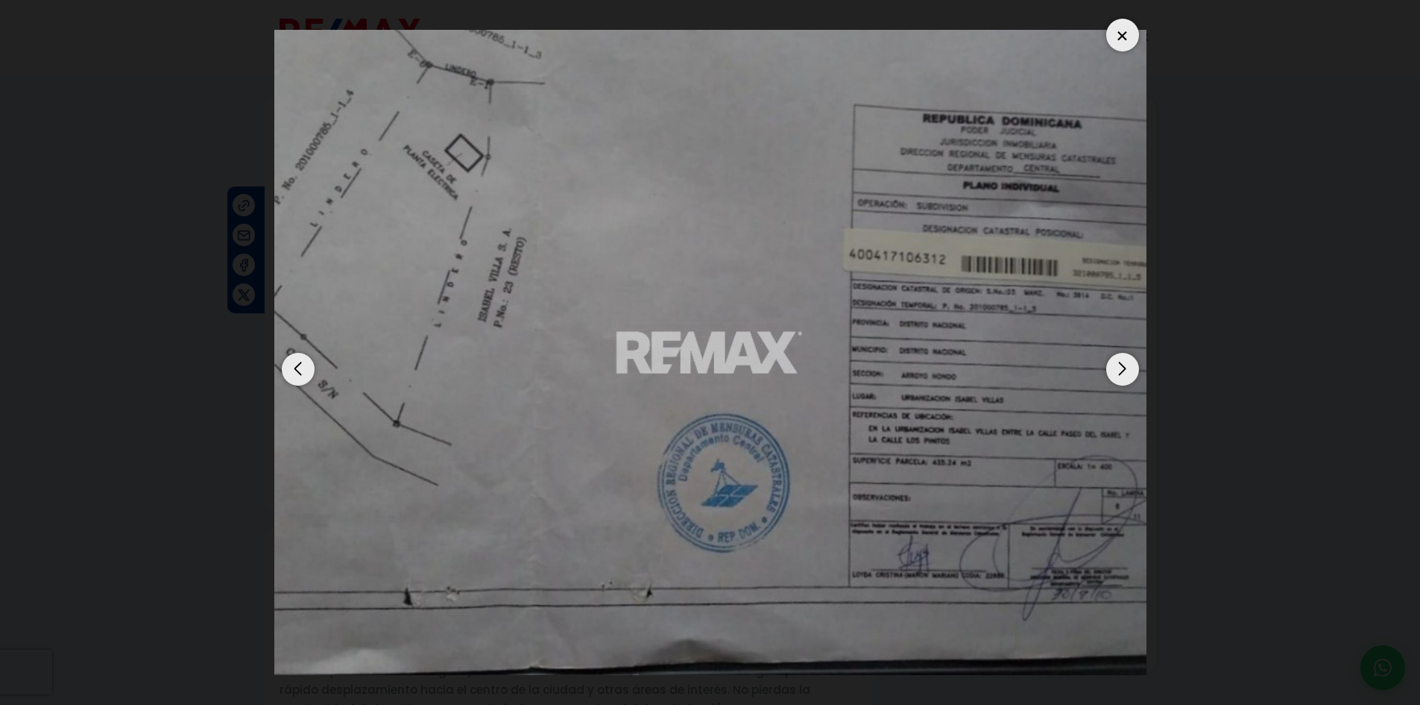
click at [1127, 26] on div at bounding box center [1122, 35] width 33 height 33
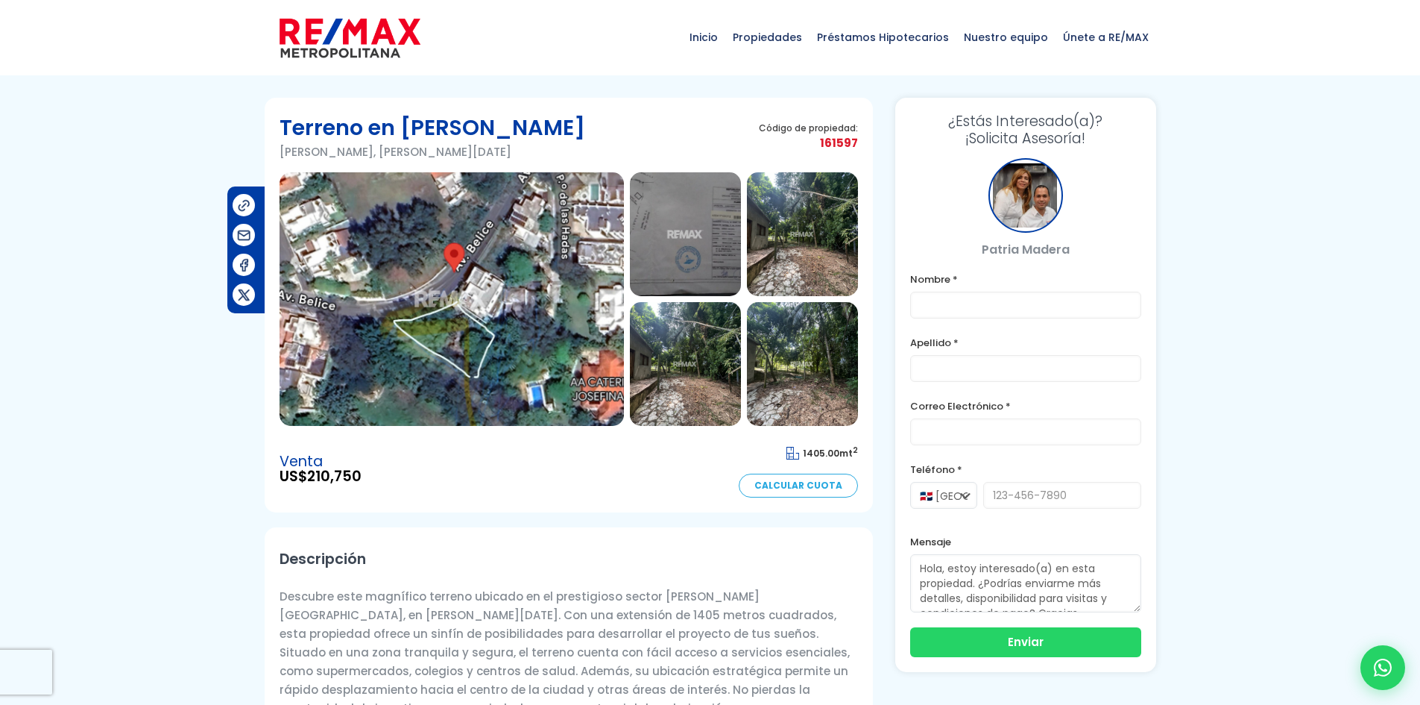
click at [453, 314] on img at bounding box center [452, 299] width 344 height 254
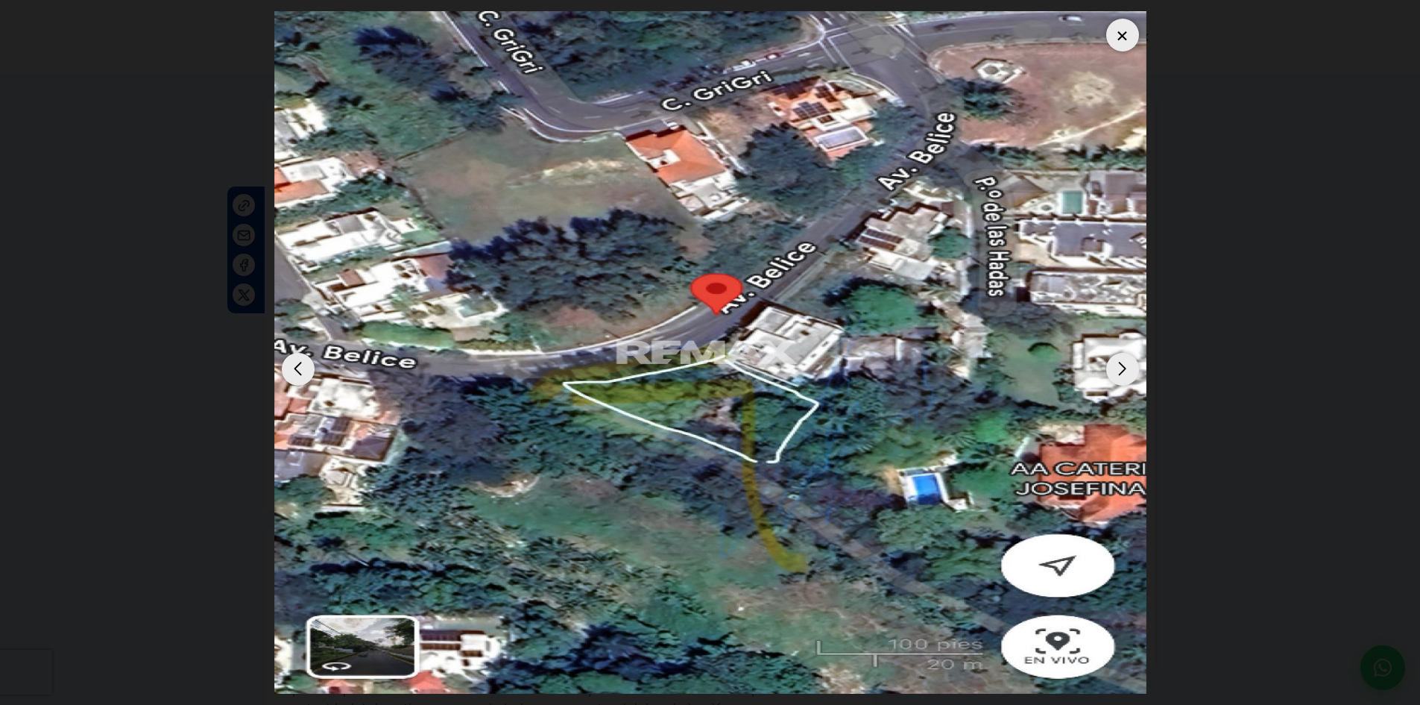
click at [1114, 477] on img "1 / 6" at bounding box center [710, 352] width 872 height 682
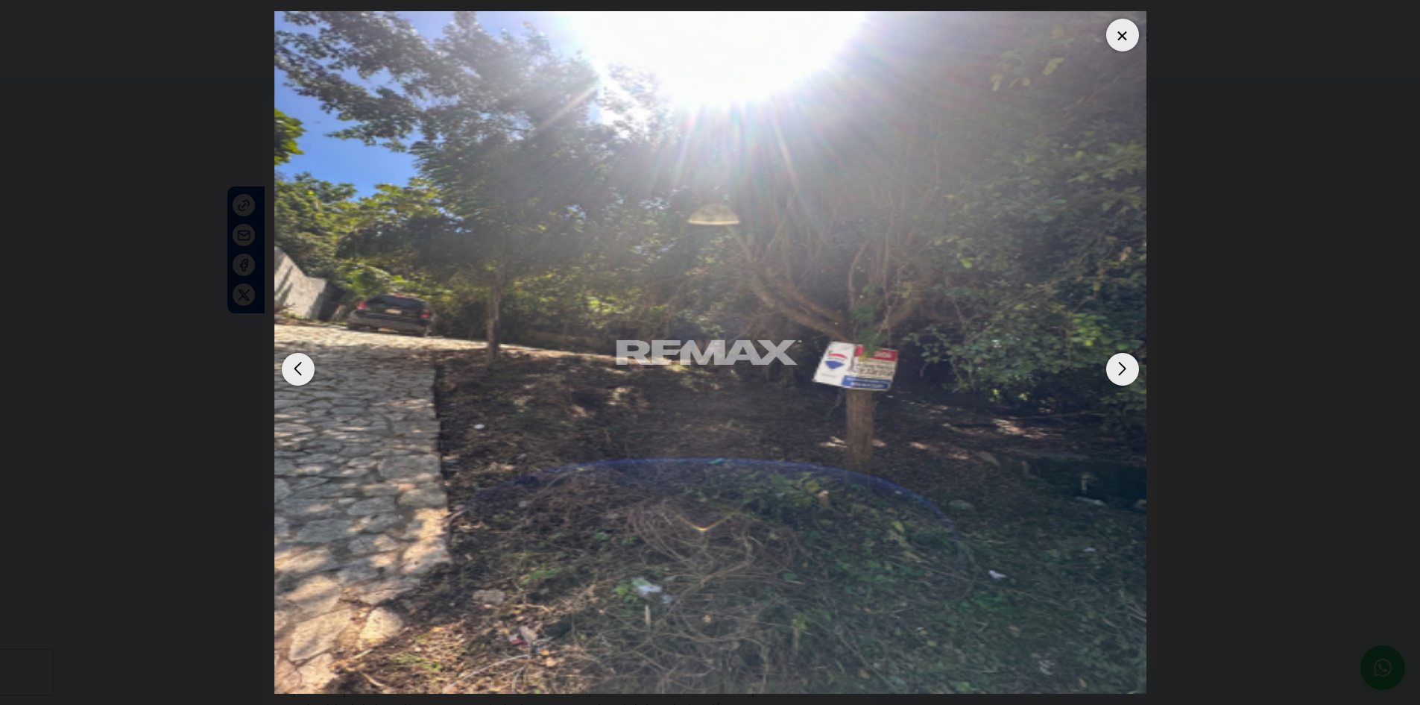
click at [853, 483] on img "6 / 6" at bounding box center [710, 352] width 872 height 682
click at [1124, 371] on div "Next slide" at bounding box center [1122, 369] width 33 height 33
